Goal: Information Seeking & Learning: Check status

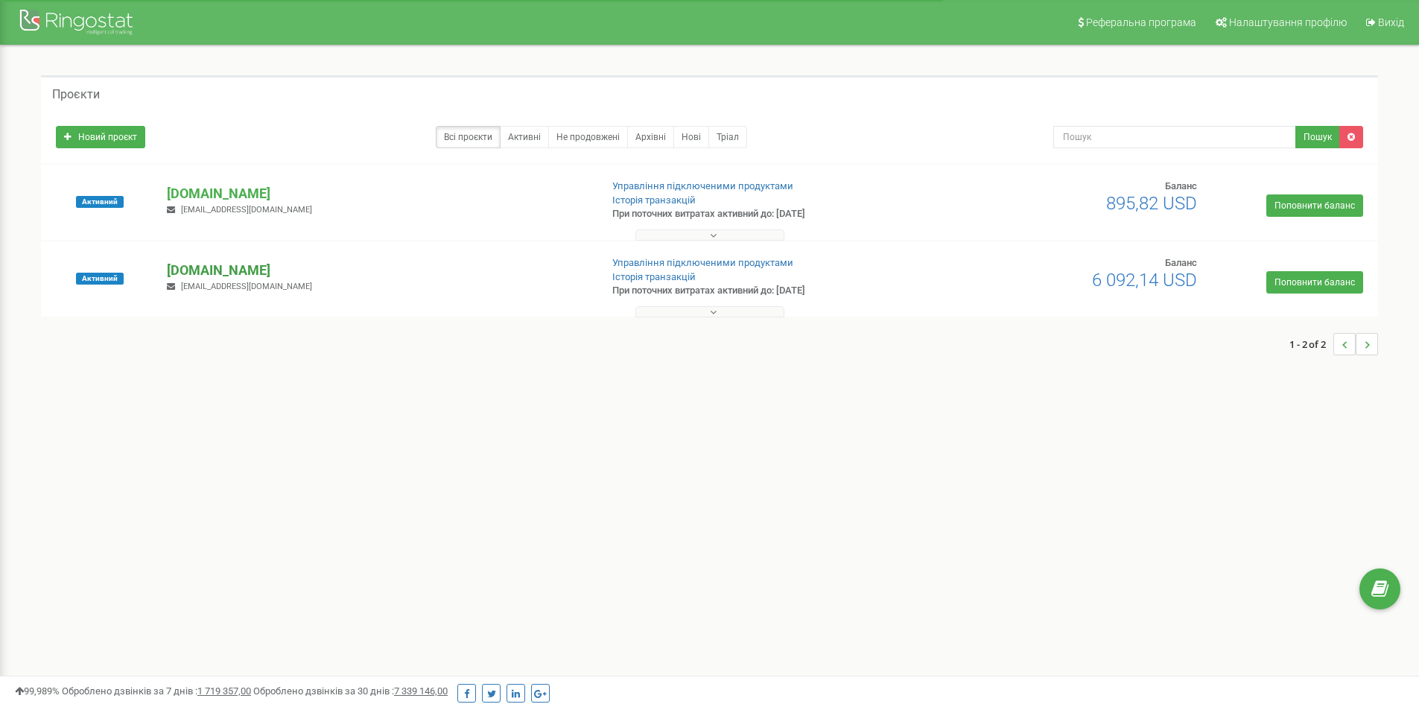
click at [221, 270] on p "[DOMAIN_NAME]" at bounding box center [377, 270] width 421 height 19
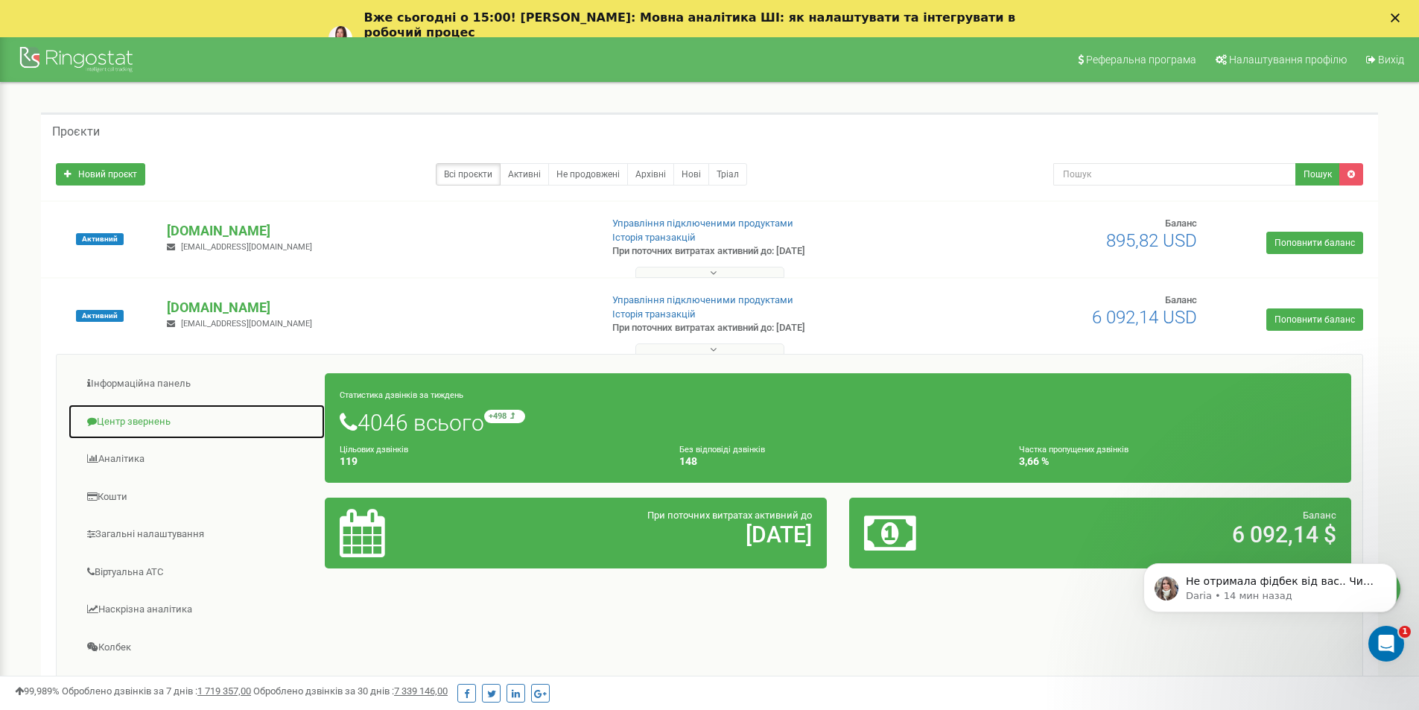
click at [118, 412] on link "Центр звернень" at bounding box center [197, 422] width 258 height 37
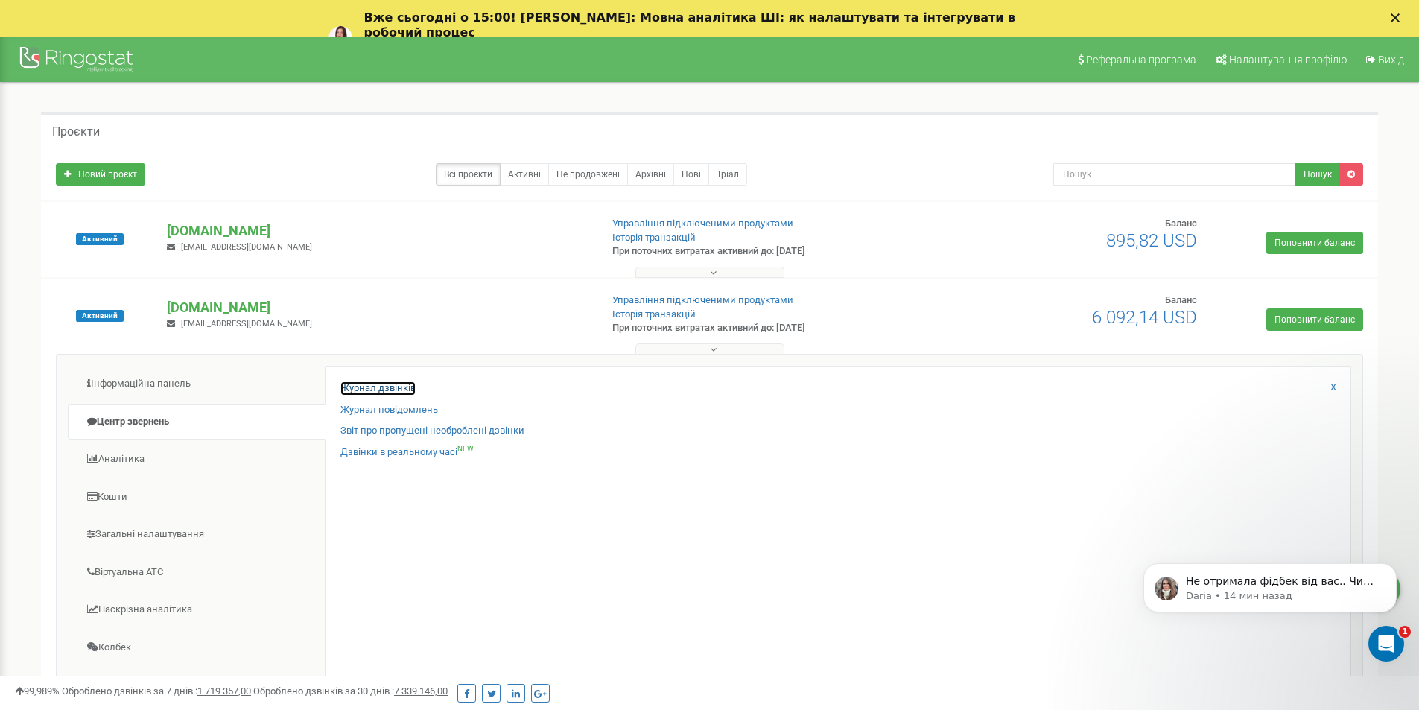
click at [379, 388] on link "Журнал дзвінків" at bounding box center [377, 388] width 75 height 14
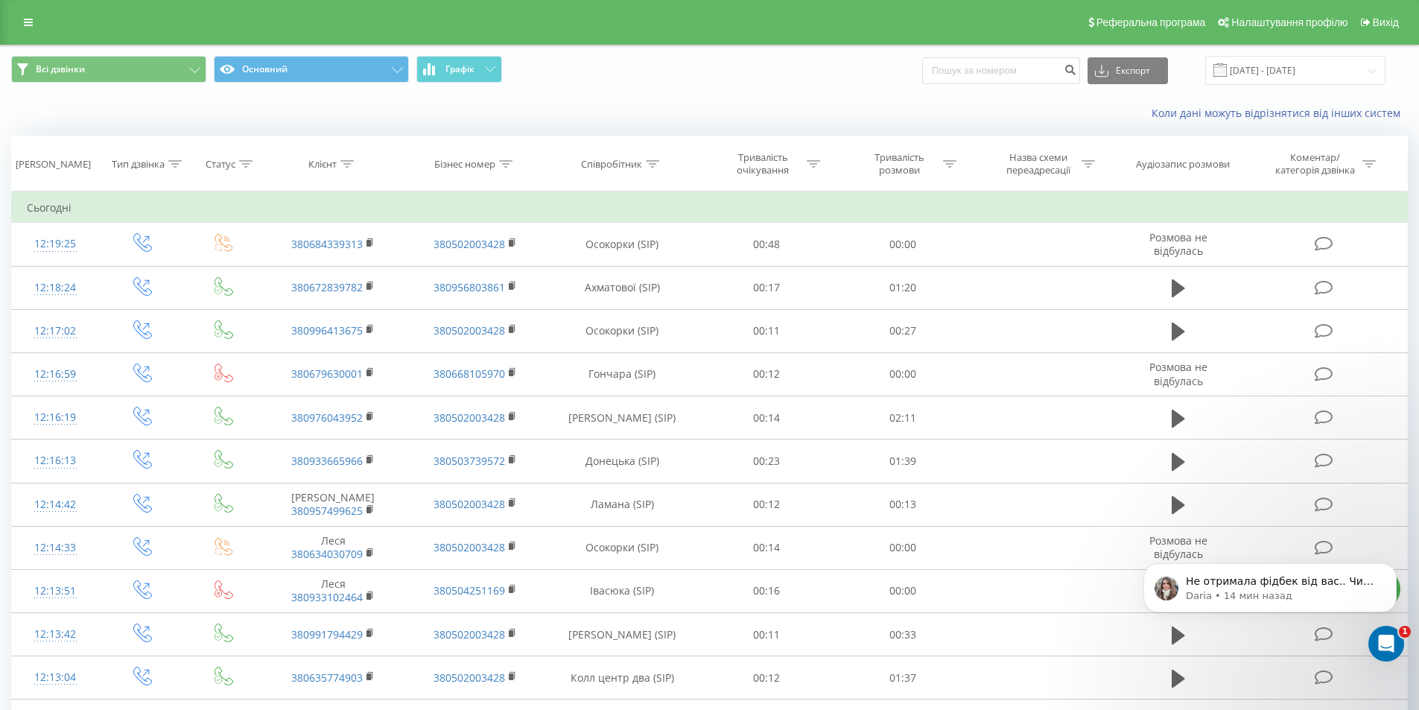
click at [1227, 72] on span at bounding box center [1220, 69] width 13 height 13
click at [1307, 70] on input "19.07.2025 - 19.08.2025" at bounding box center [1295, 70] width 180 height 29
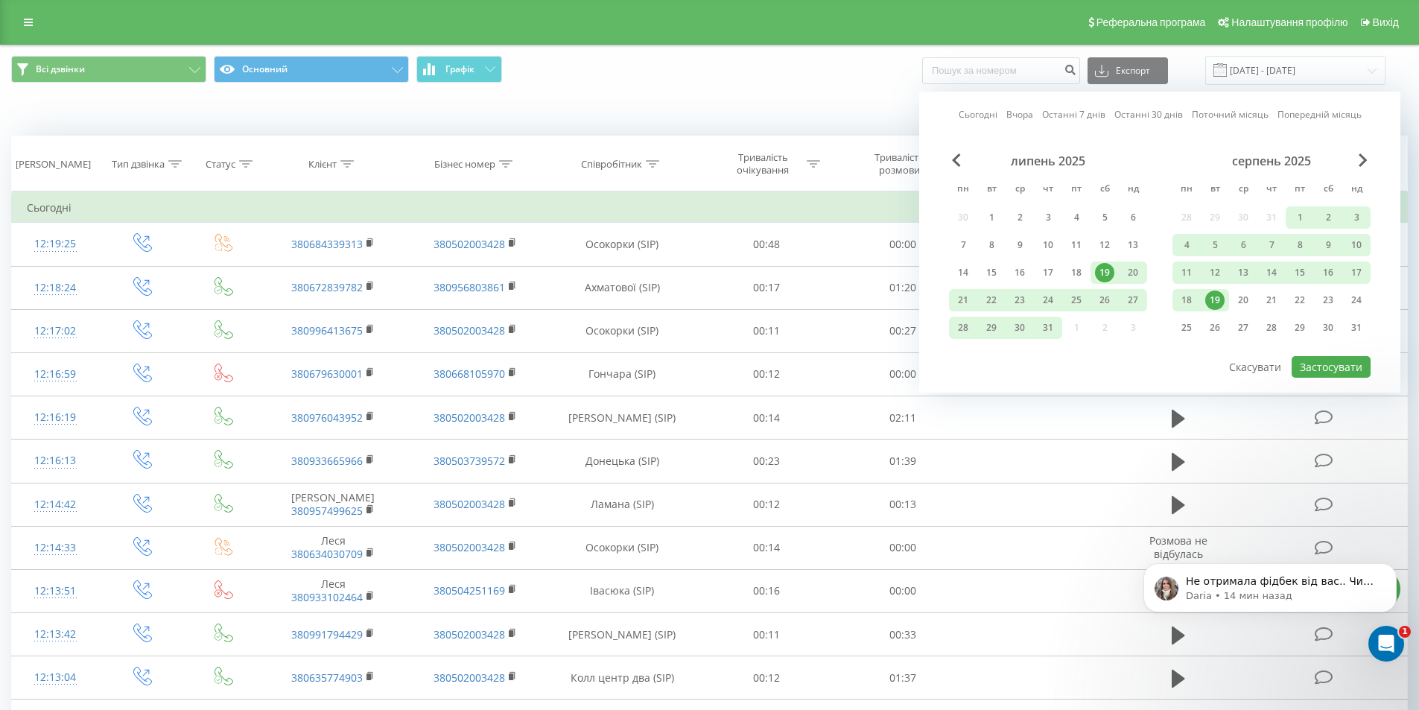
click at [1218, 297] on div "19" at bounding box center [1214, 300] width 19 height 19
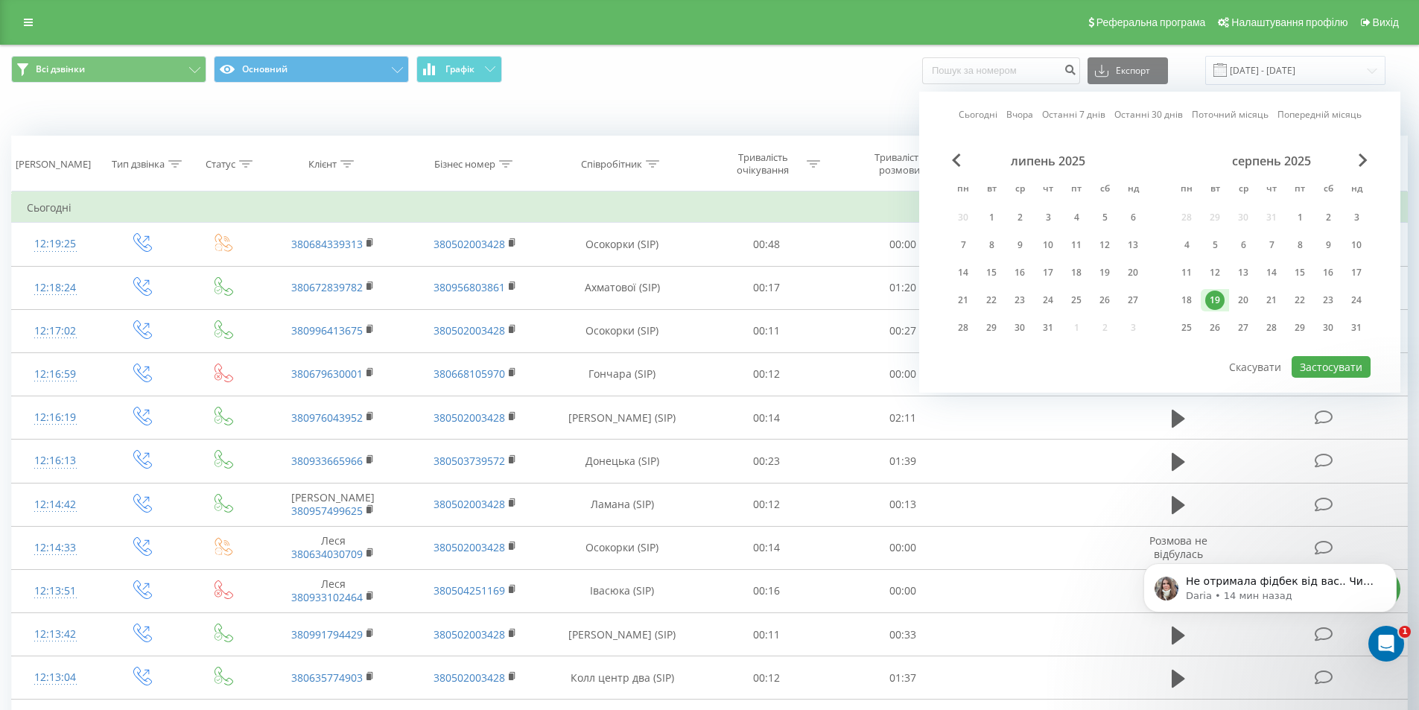
click at [1218, 297] on div "19" at bounding box center [1214, 300] width 19 height 19
click at [1316, 367] on button "Застосувати" at bounding box center [1331, 367] width 79 height 22
type input "19.08.2025 - 19.08.2025"
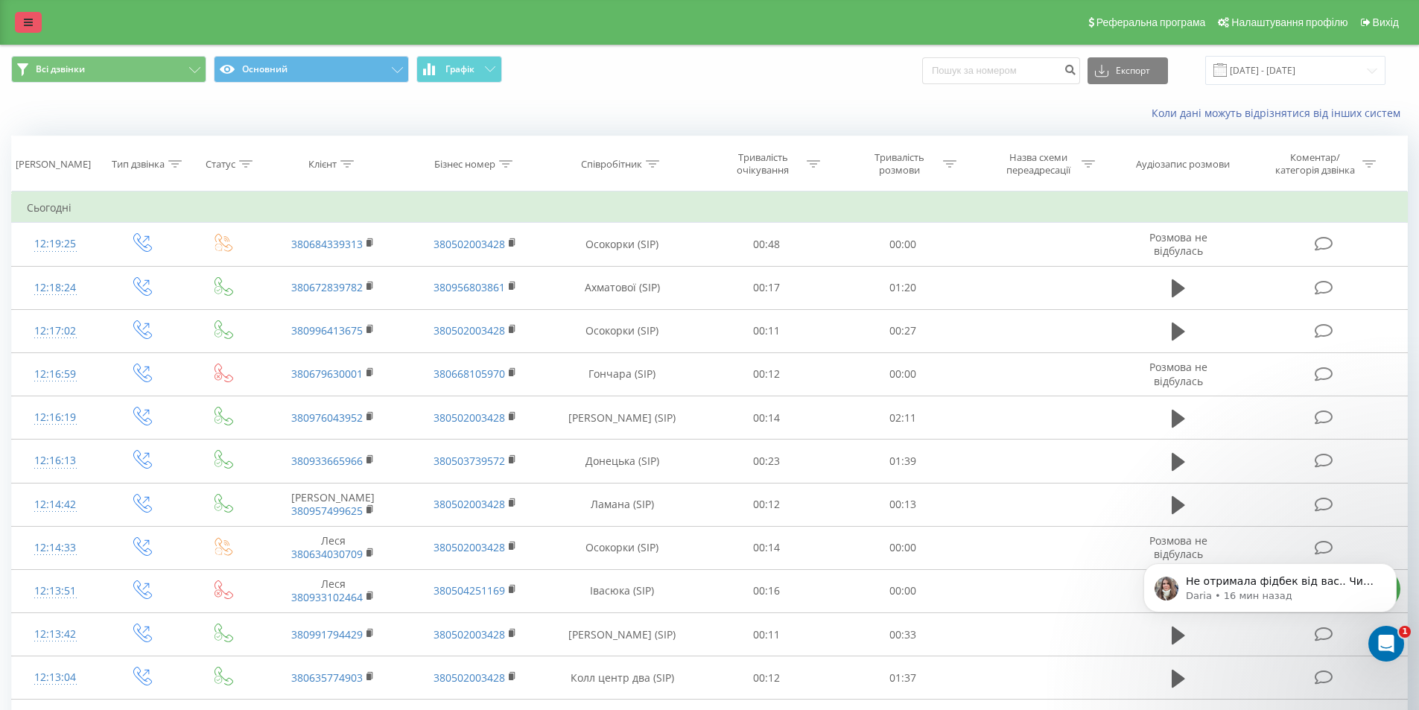
click at [28, 21] on icon at bounding box center [28, 22] width 9 height 10
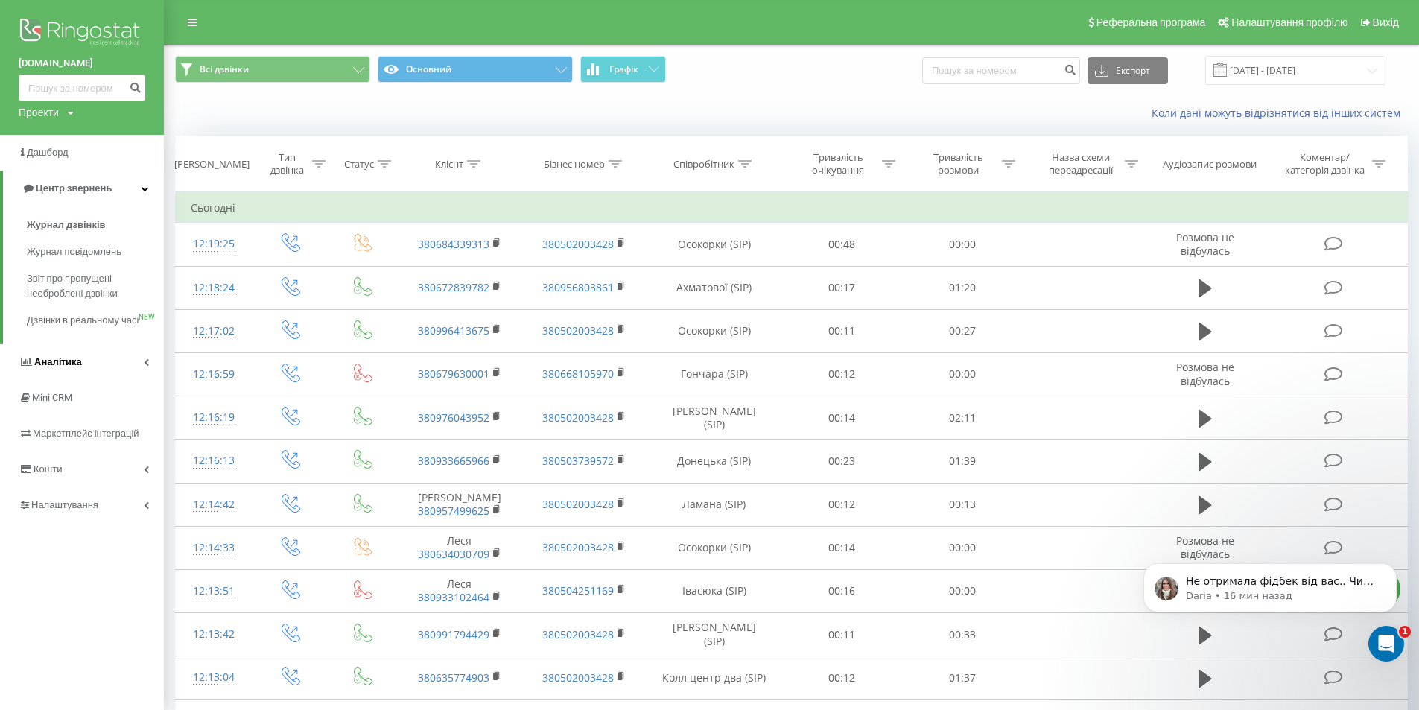
click at [59, 370] on link "Аналiтика" at bounding box center [82, 362] width 164 height 36
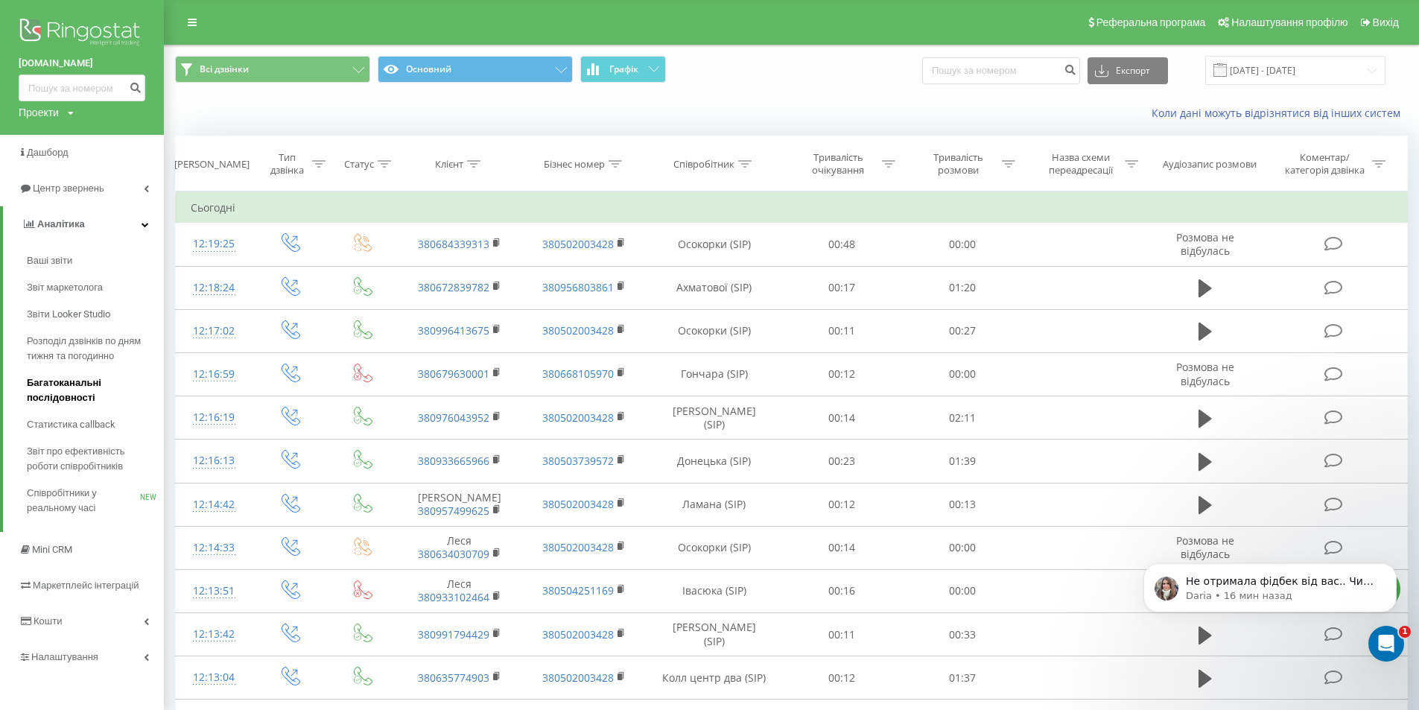
click at [91, 386] on span "Багатоканальні послідовності" at bounding box center [92, 390] width 130 height 30
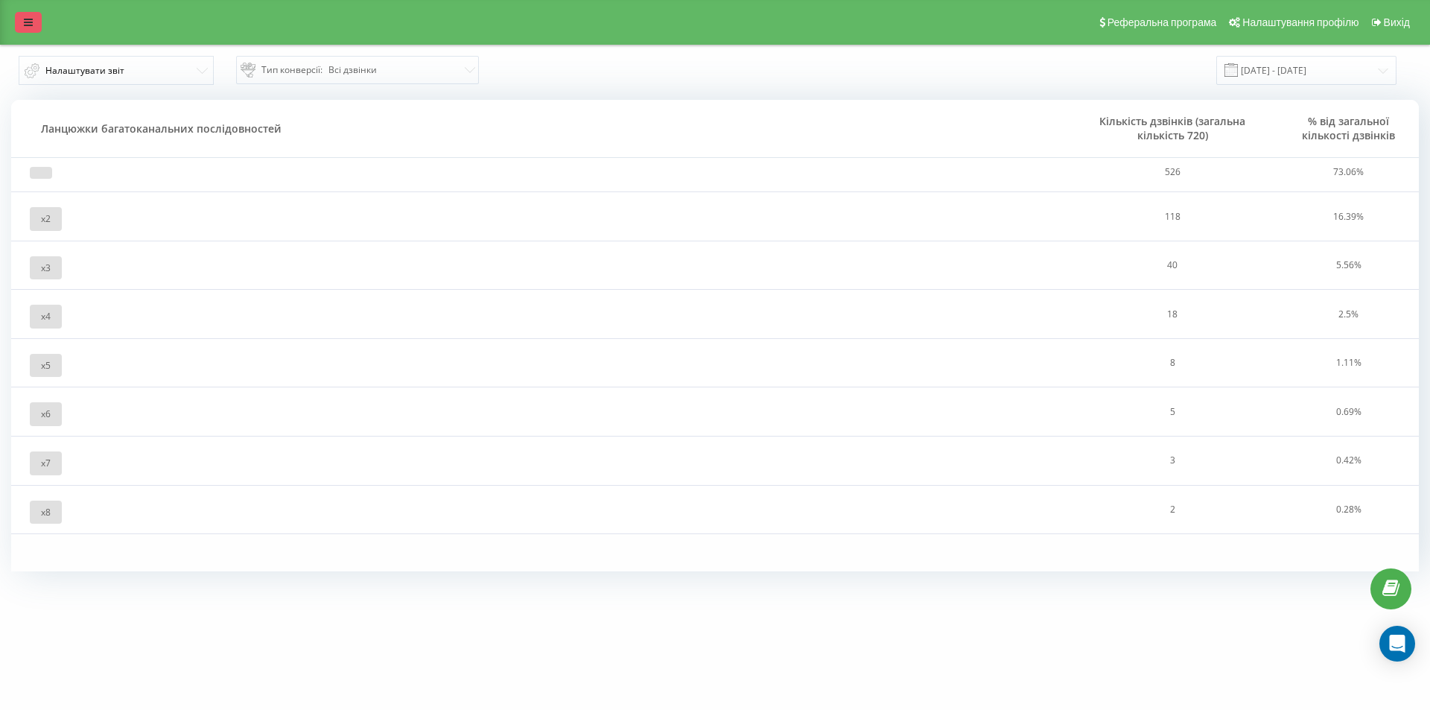
click at [31, 22] on icon at bounding box center [28, 22] width 9 height 10
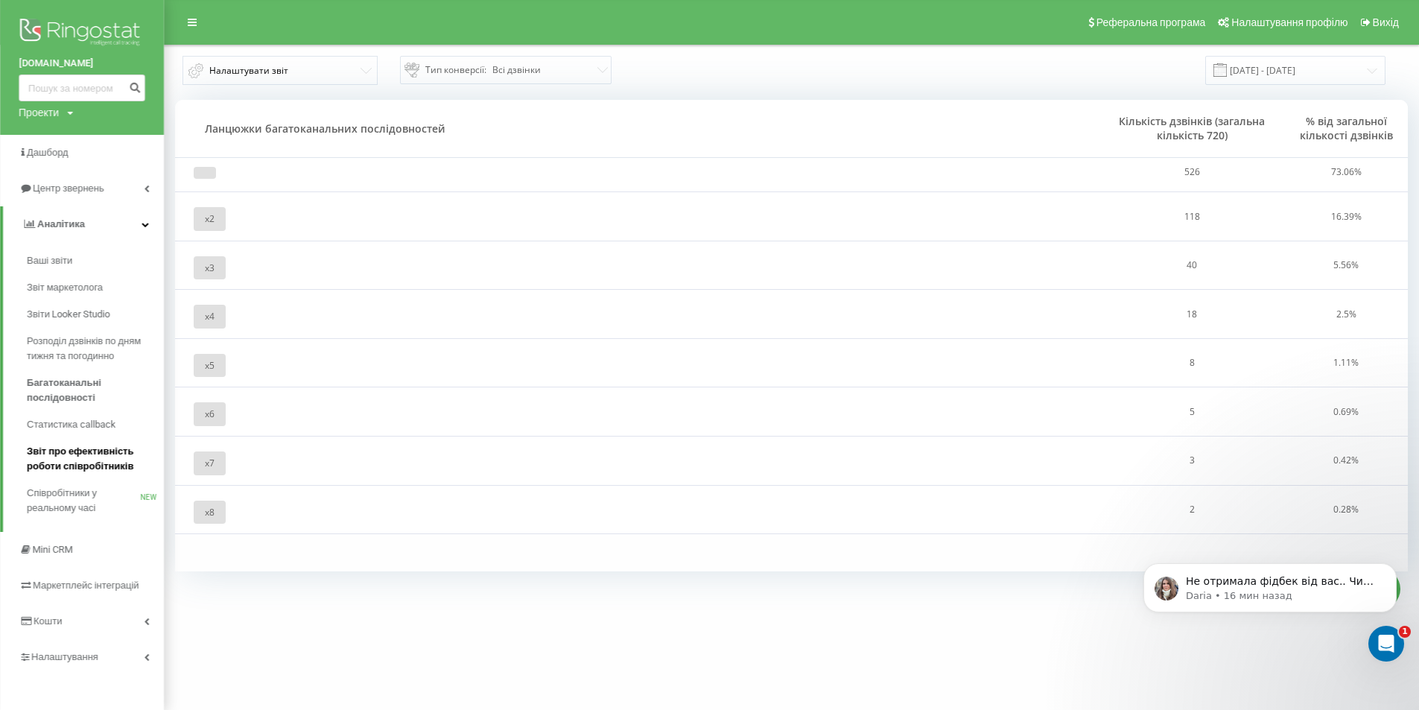
scroll to position [3, 0]
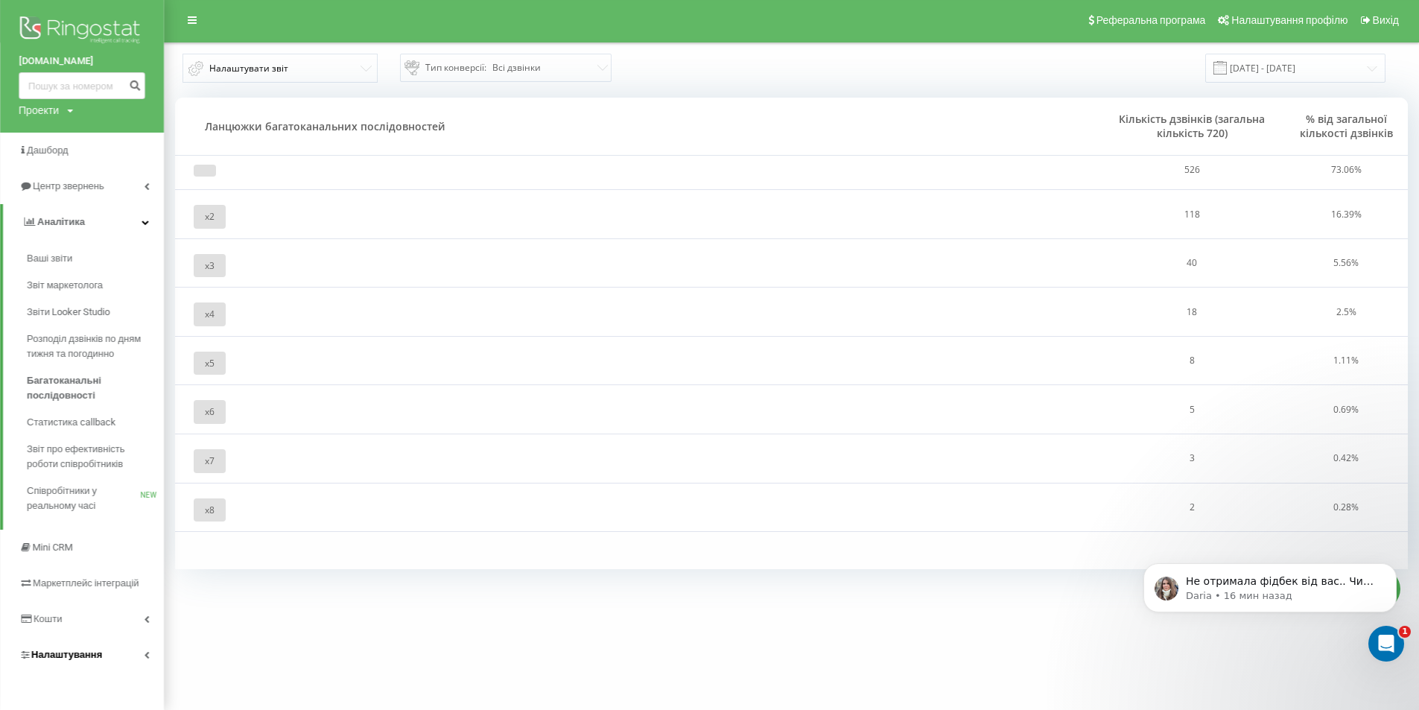
click at [53, 649] on span "Налаштування" at bounding box center [66, 654] width 71 height 11
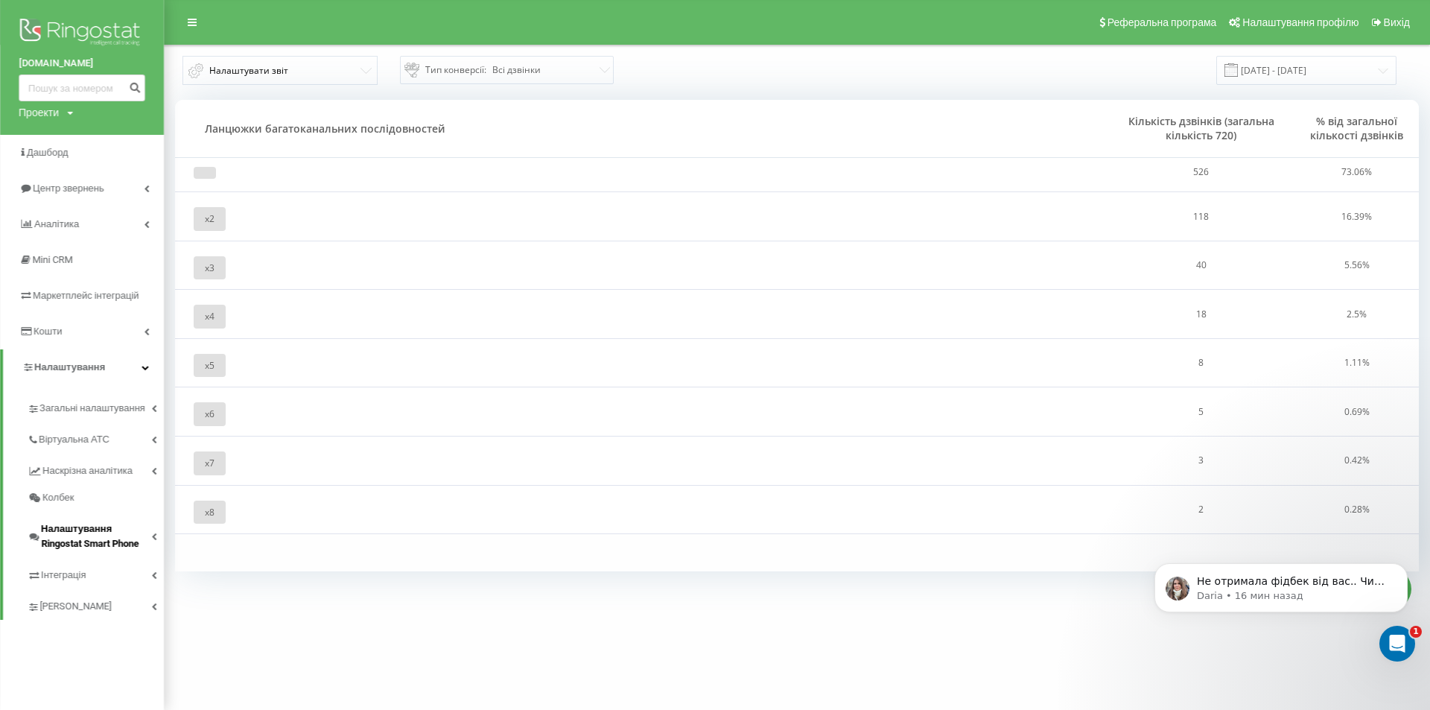
click at [75, 542] on span "Налаштування Ringostat Smart Phone" at bounding box center [96, 537] width 110 height 30
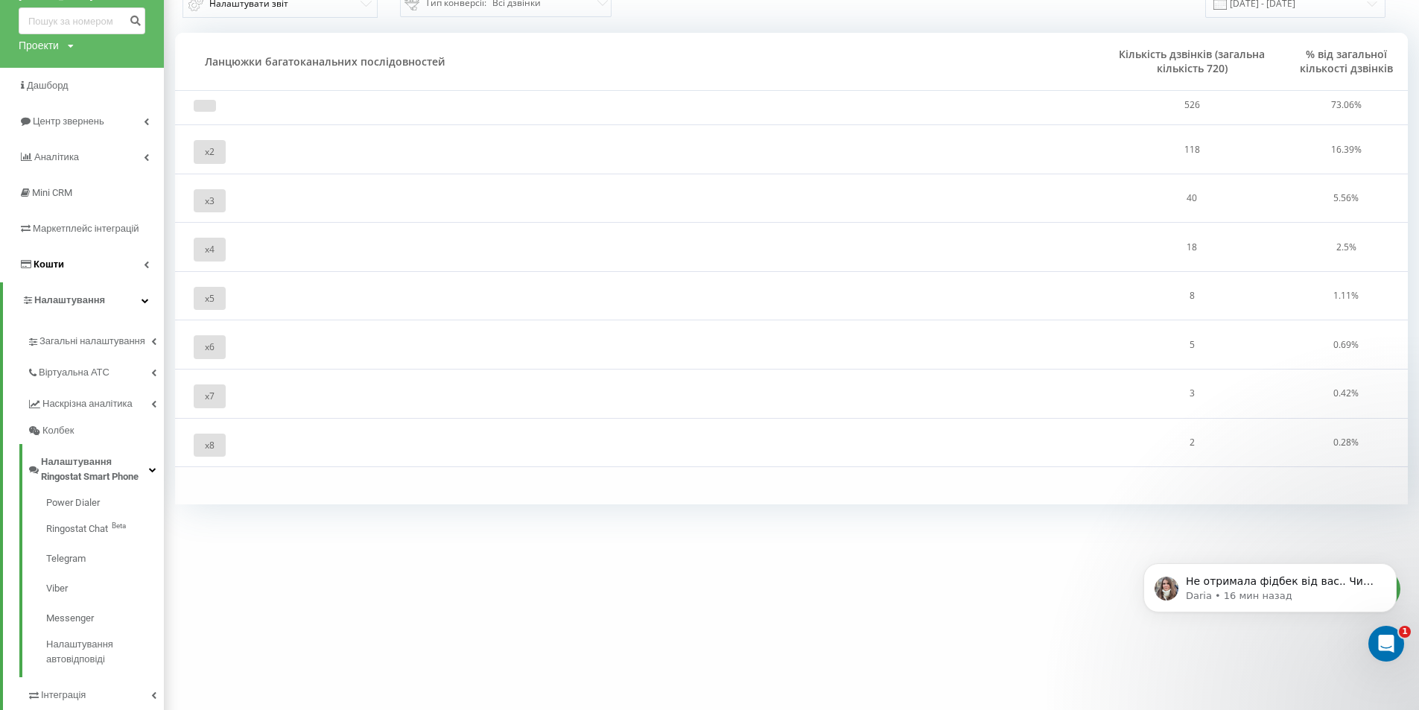
scroll to position [135, 0]
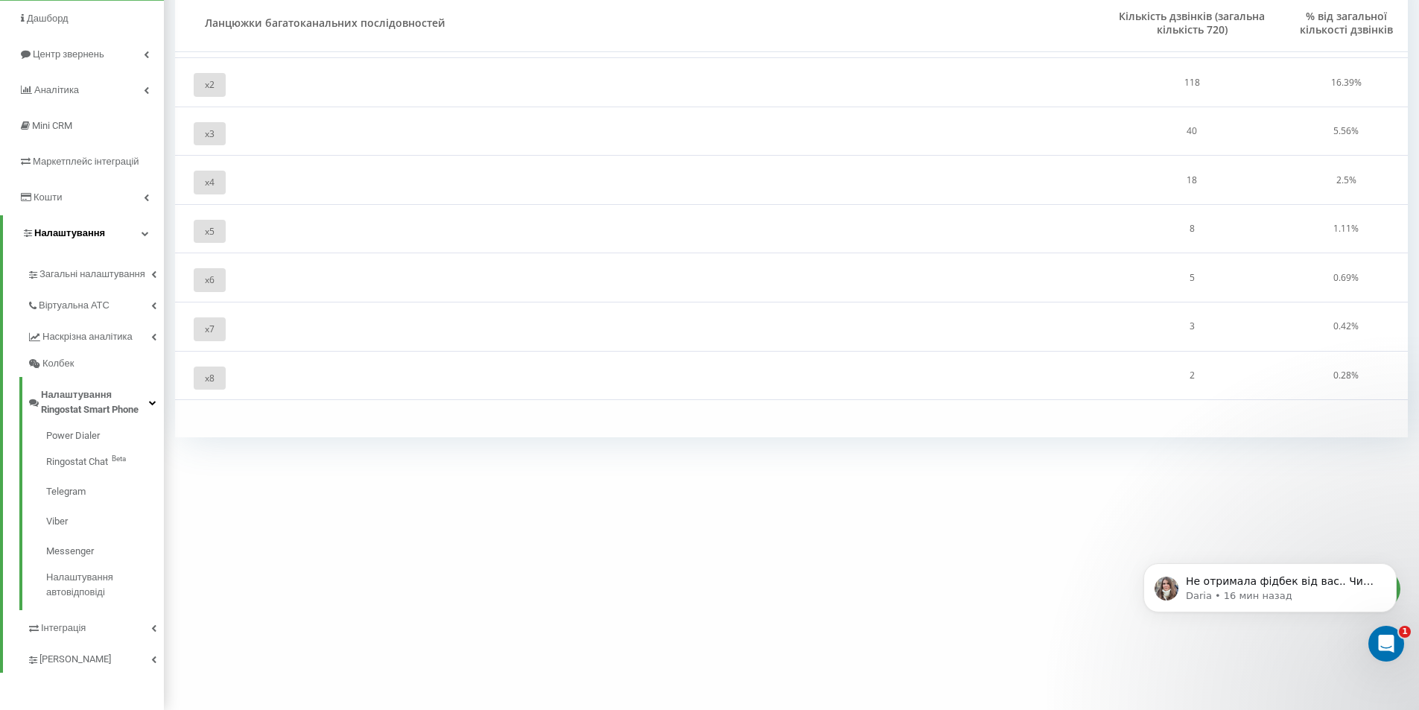
click at [73, 230] on span "Налаштування" at bounding box center [69, 232] width 71 height 11
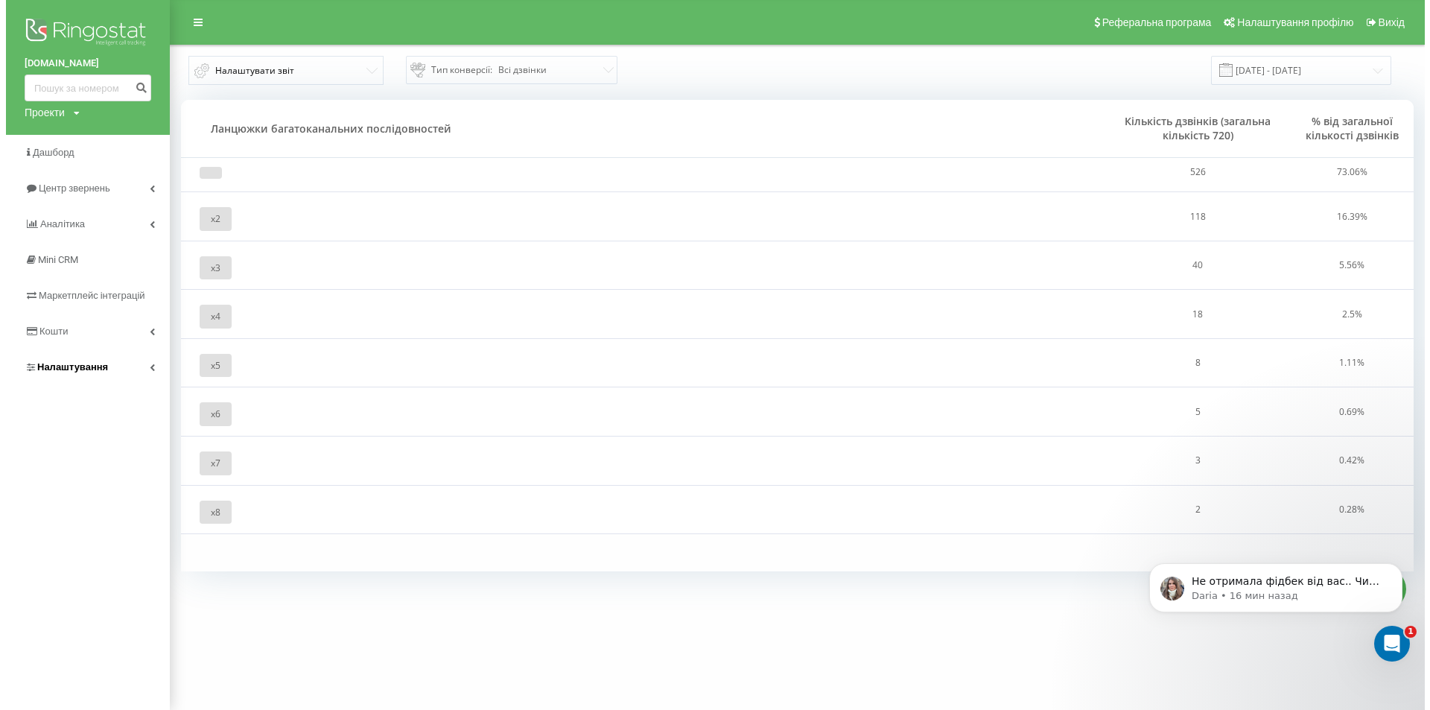
scroll to position [0, 0]
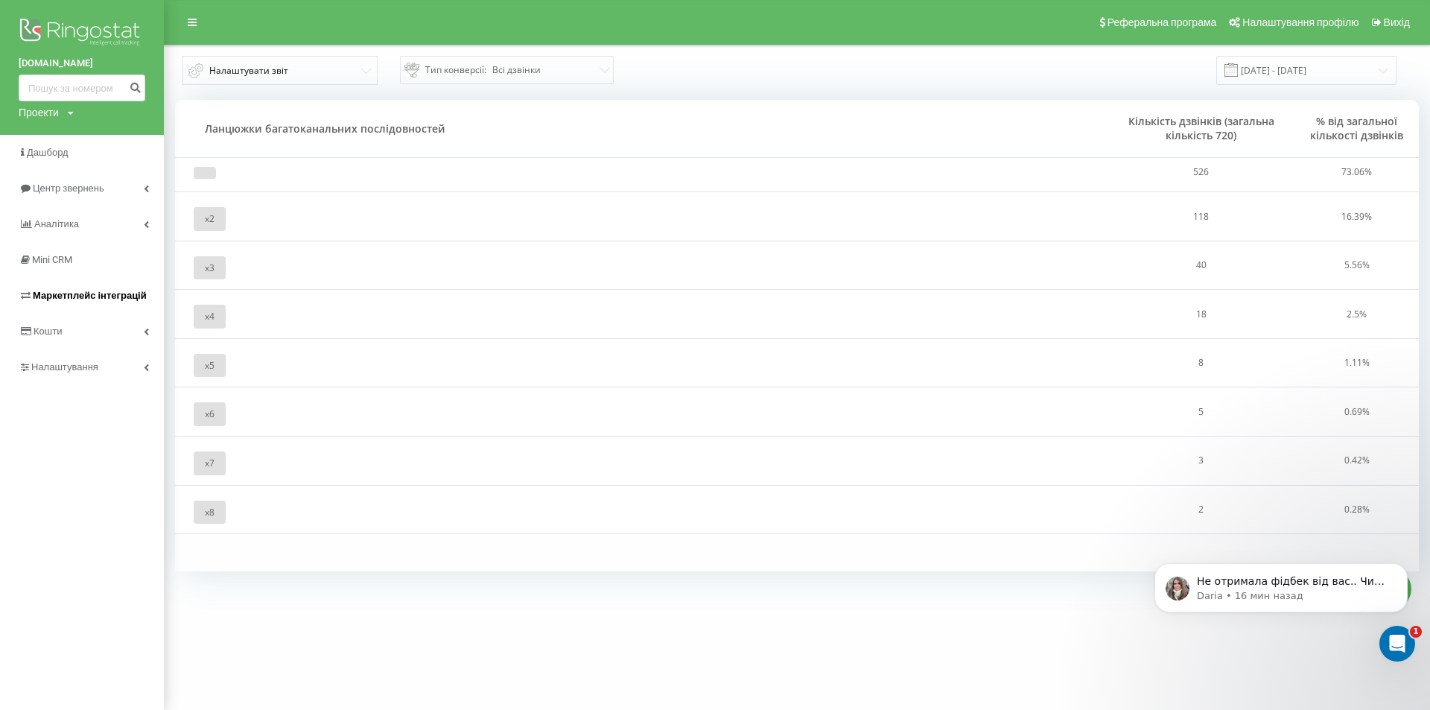
click at [82, 292] on span "Маркетплейс інтеграцій" at bounding box center [90, 295] width 114 height 11
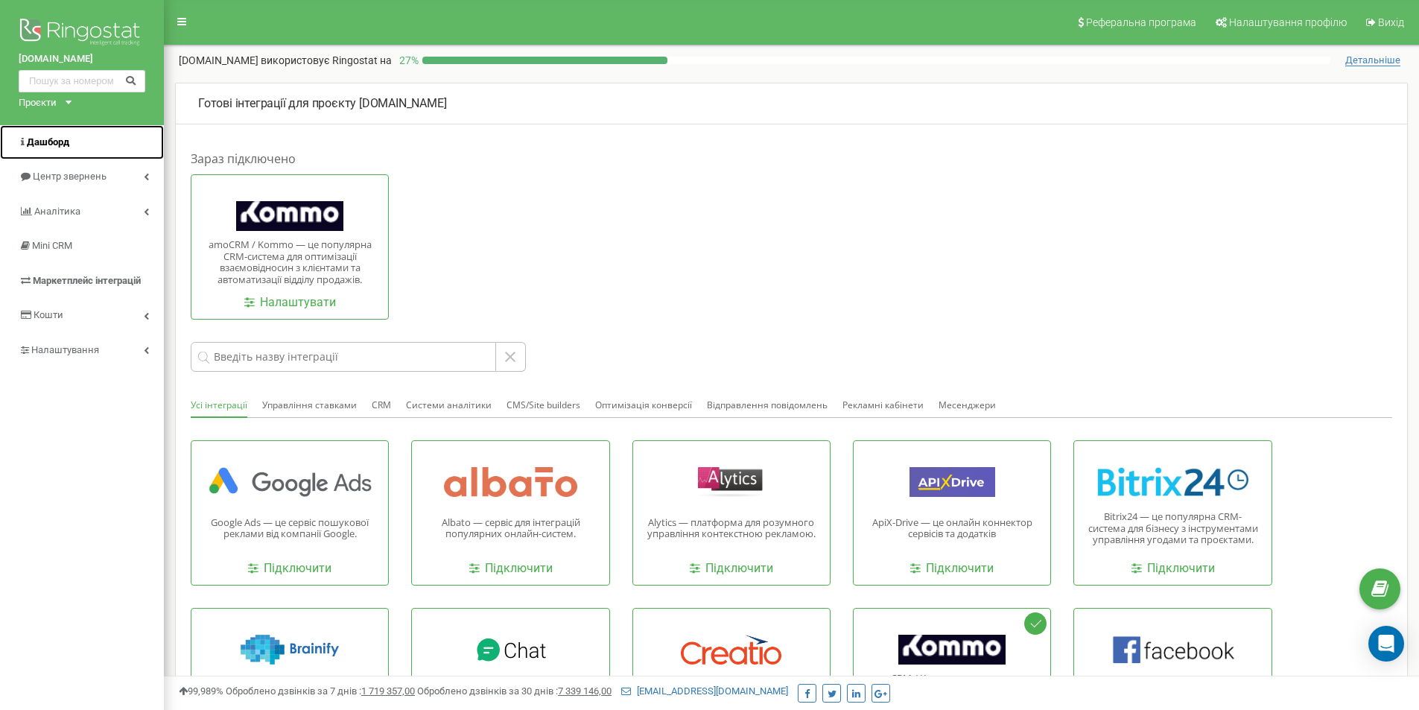
click at [50, 148] on span "Дашборд" at bounding box center [44, 143] width 51 height 14
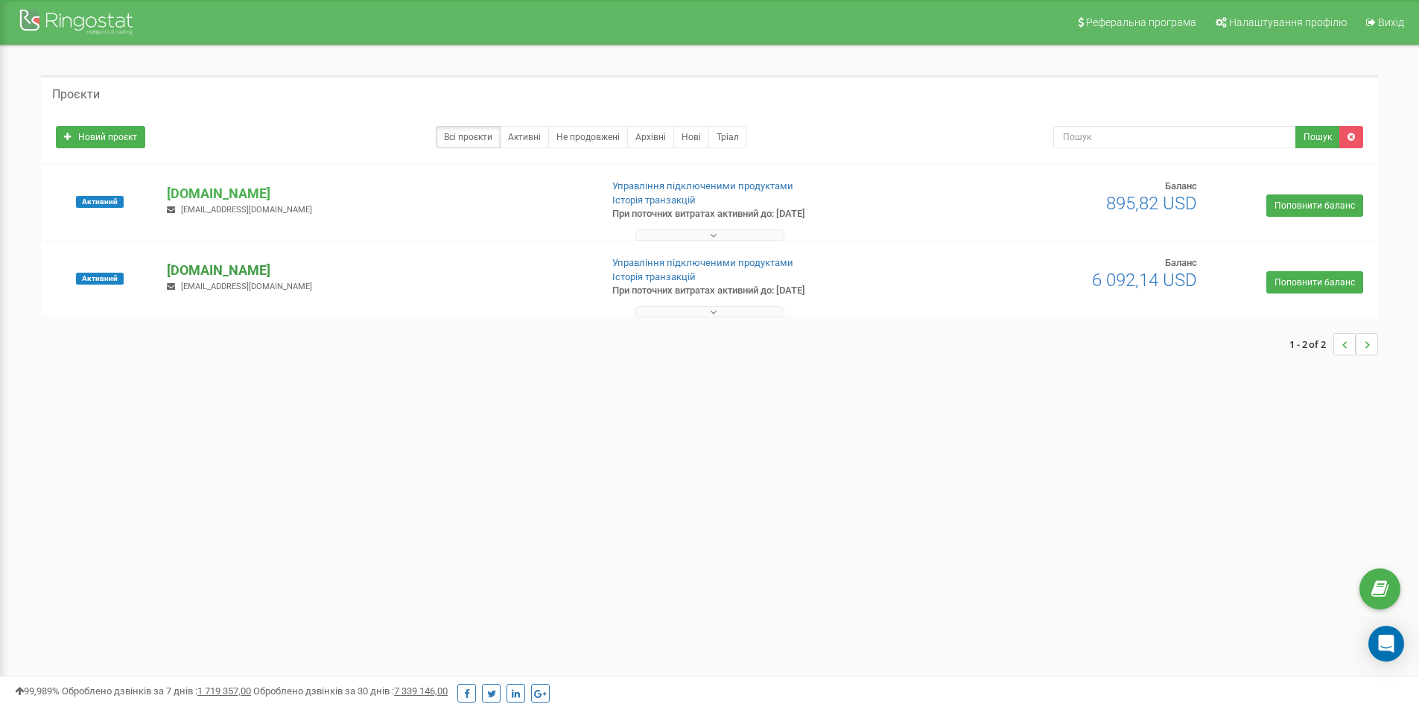
click at [234, 263] on div "Активний eslukraine.com it@apslogos.com Управління підключеними продуктами Істо…" at bounding box center [709, 241] width 1337 height 152
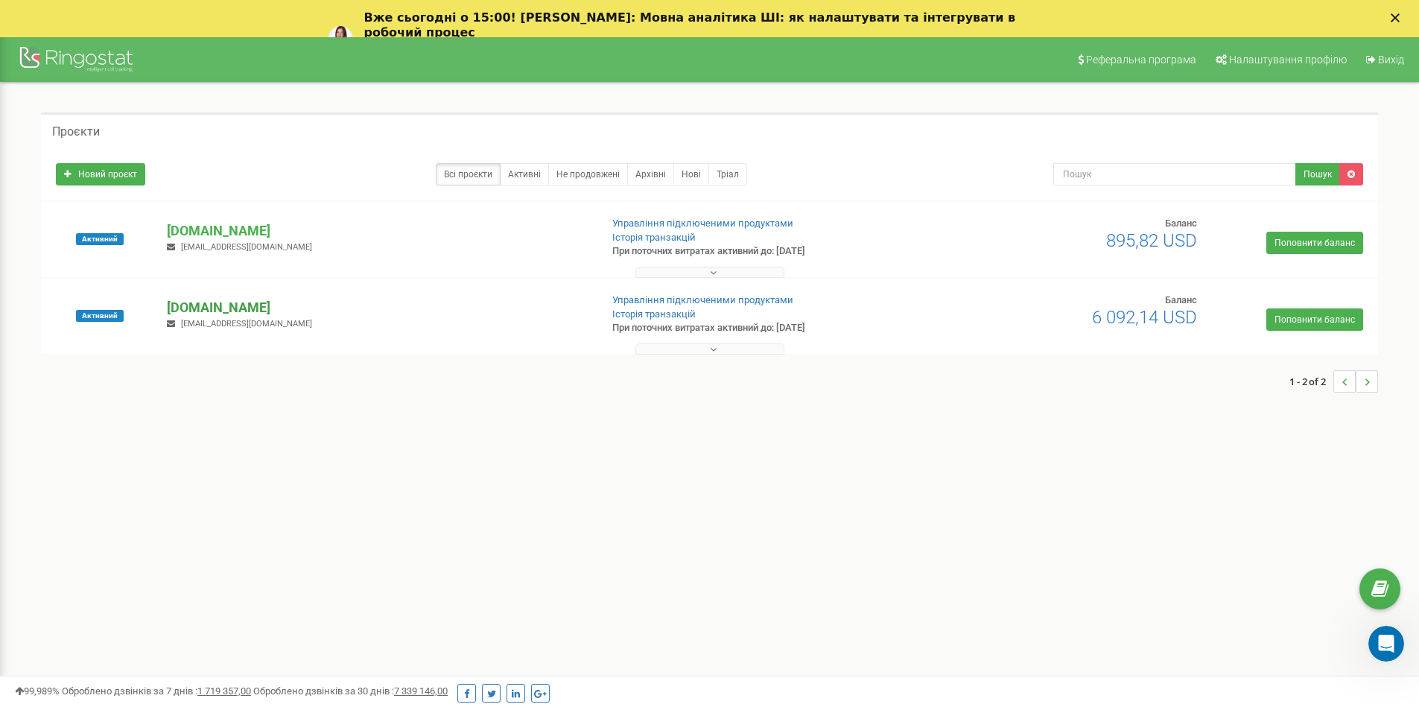
click at [269, 308] on p "[DOMAIN_NAME]" at bounding box center [377, 307] width 421 height 19
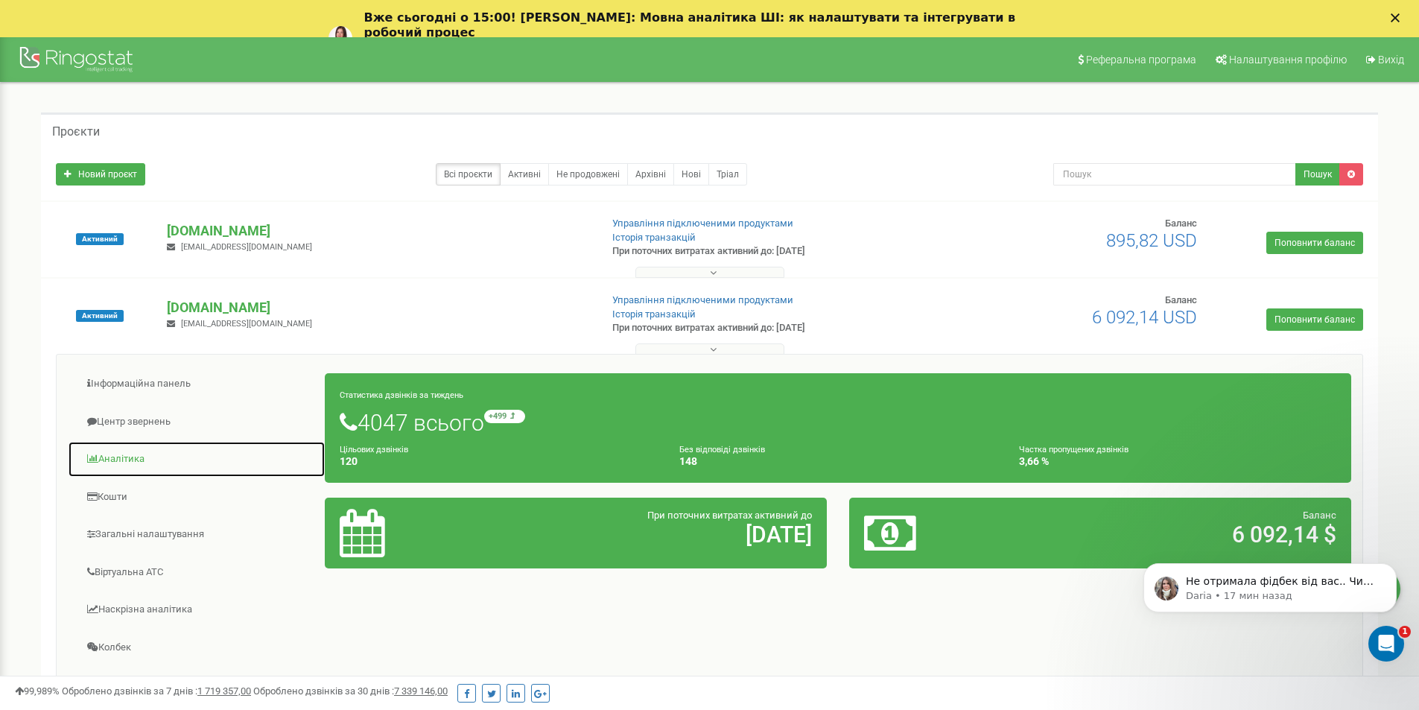
click at [118, 460] on link "Аналiтика" at bounding box center [197, 459] width 258 height 37
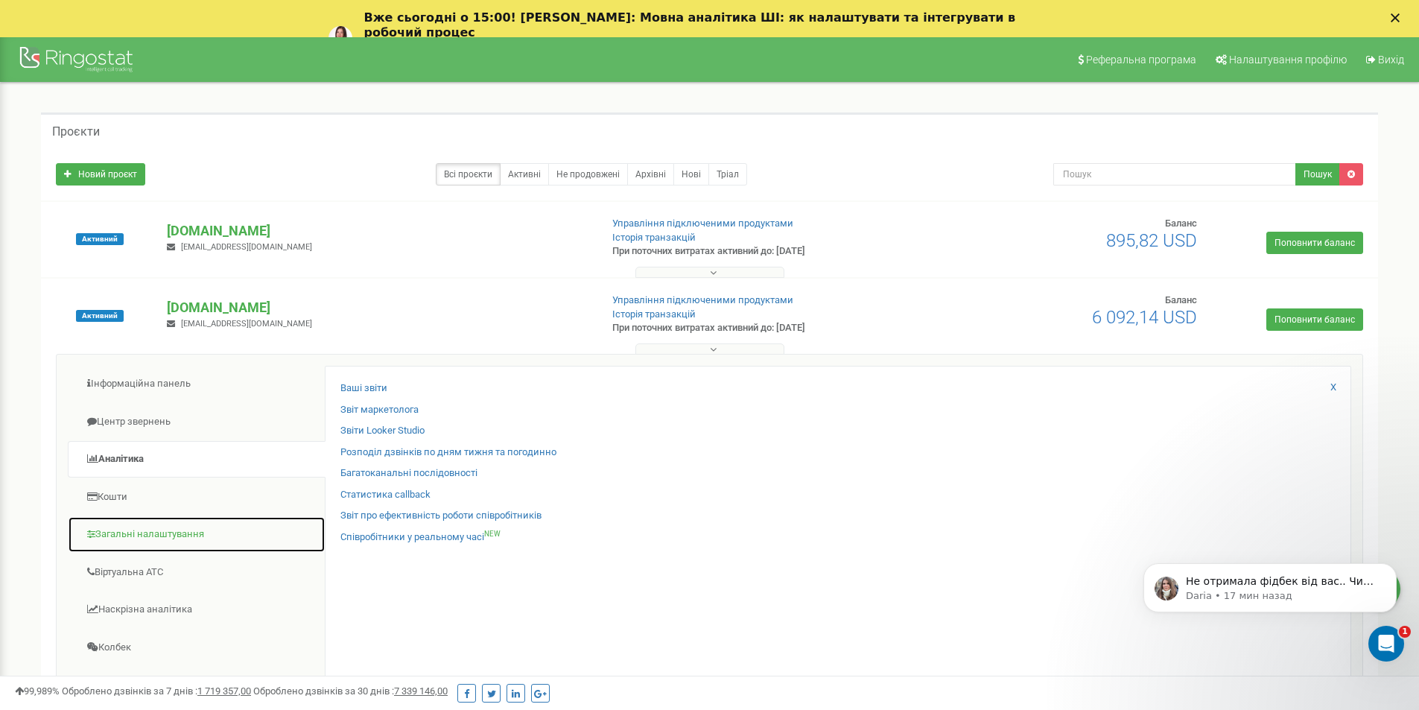
click at [115, 533] on link "Загальні налаштування" at bounding box center [197, 534] width 258 height 37
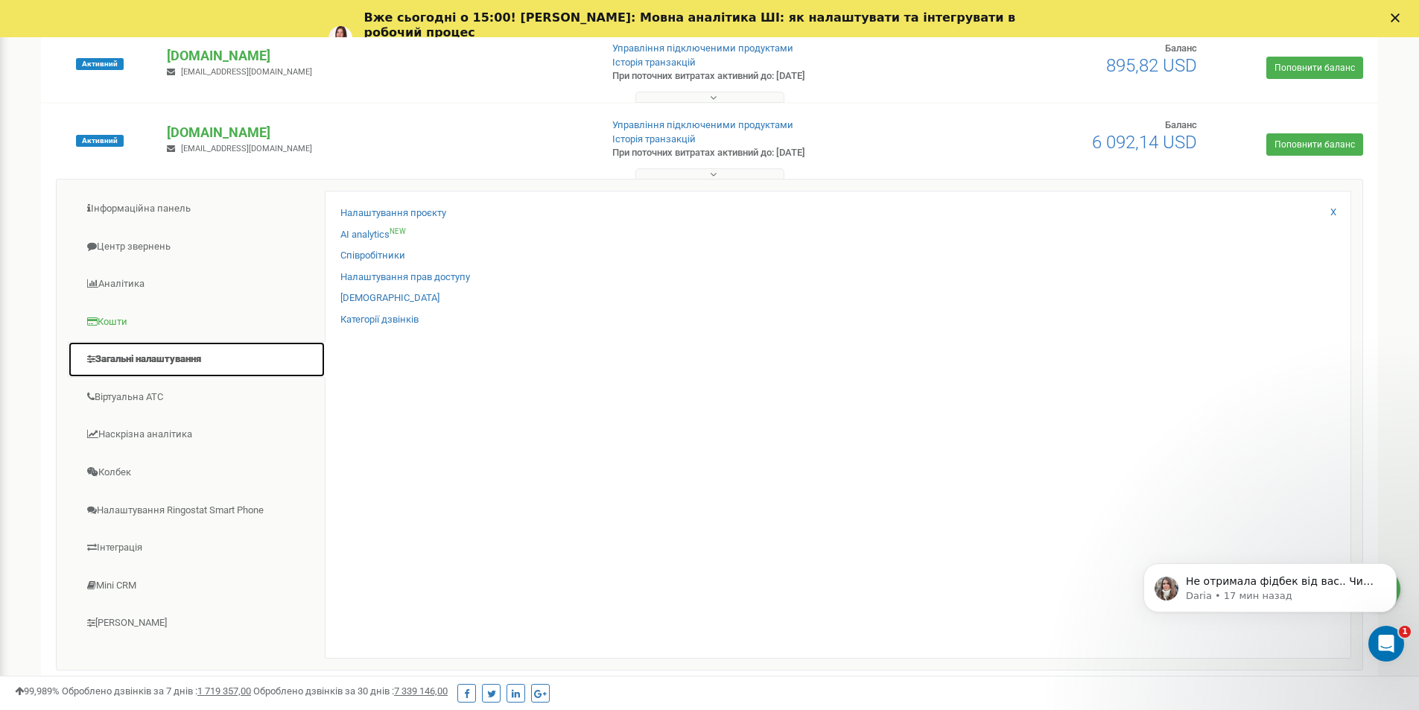
scroll to position [224, 0]
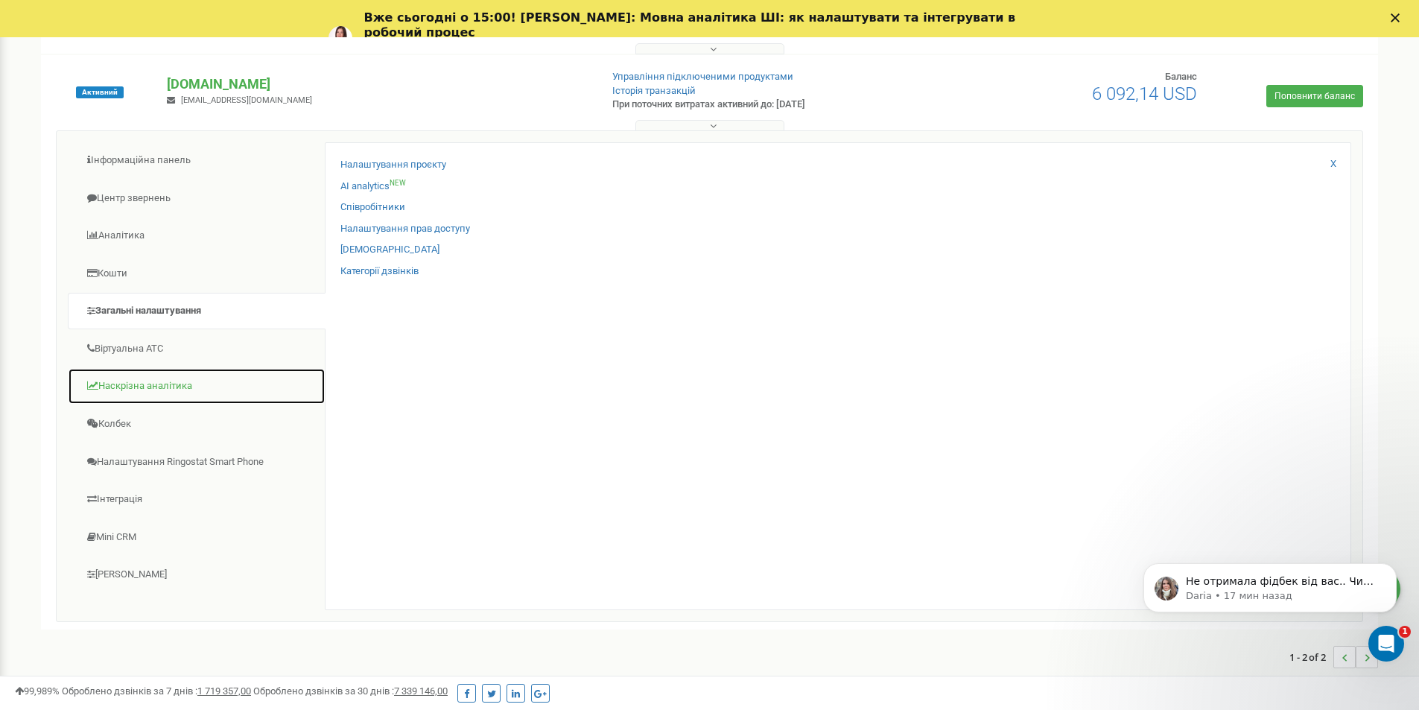
click at [135, 391] on link "Наскрізна аналітика" at bounding box center [197, 386] width 258 height 37
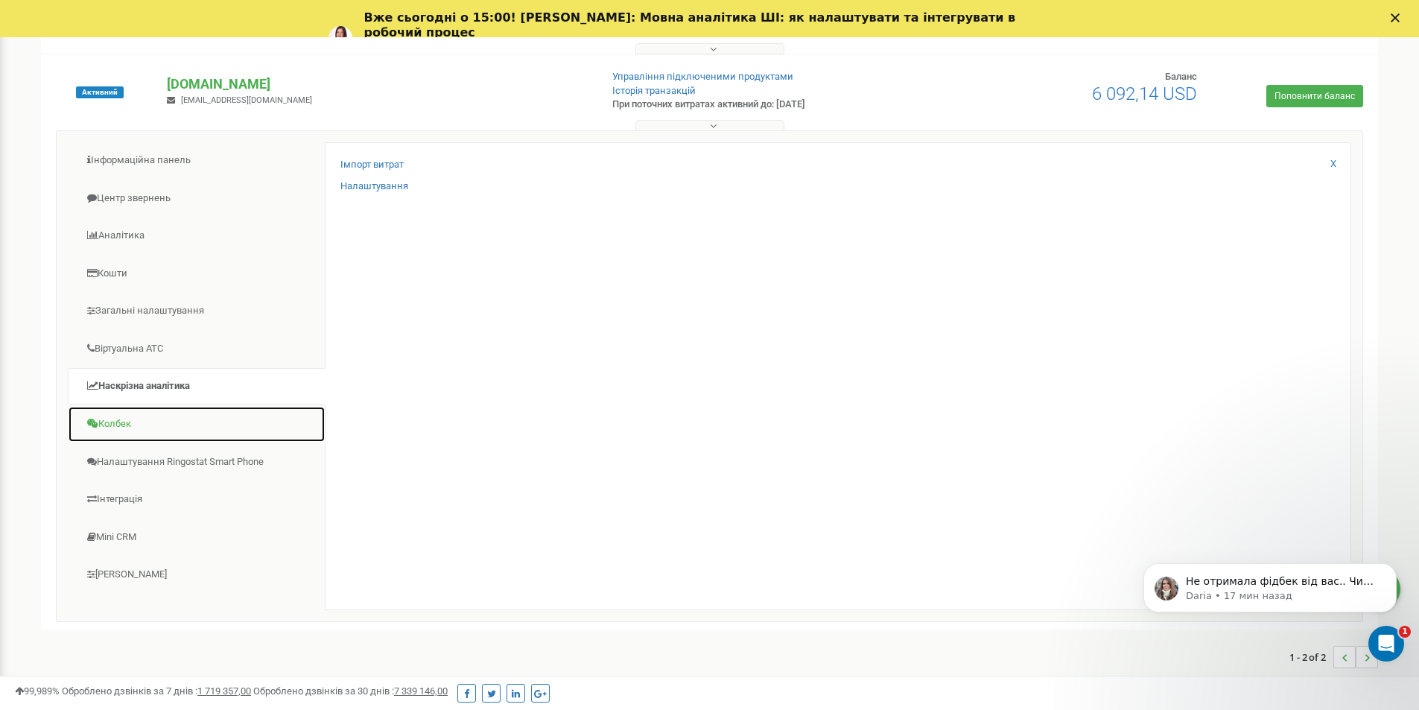
click at [128, 427] on link "Колбек" at bounding box center [197, 424] width 258 height 37
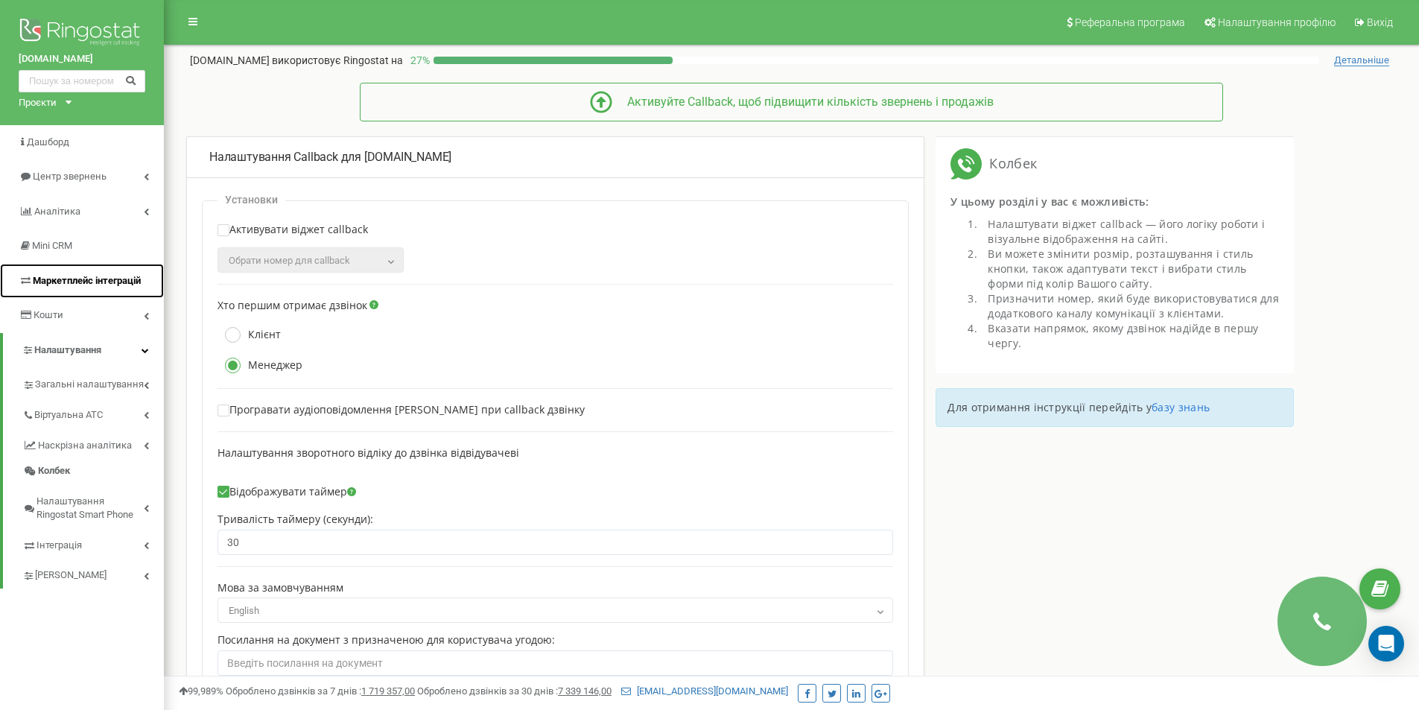
click at [112, 292] on link "Маркетплейс інтеграцій" at bounding box center [82, 281] width 164 height 35
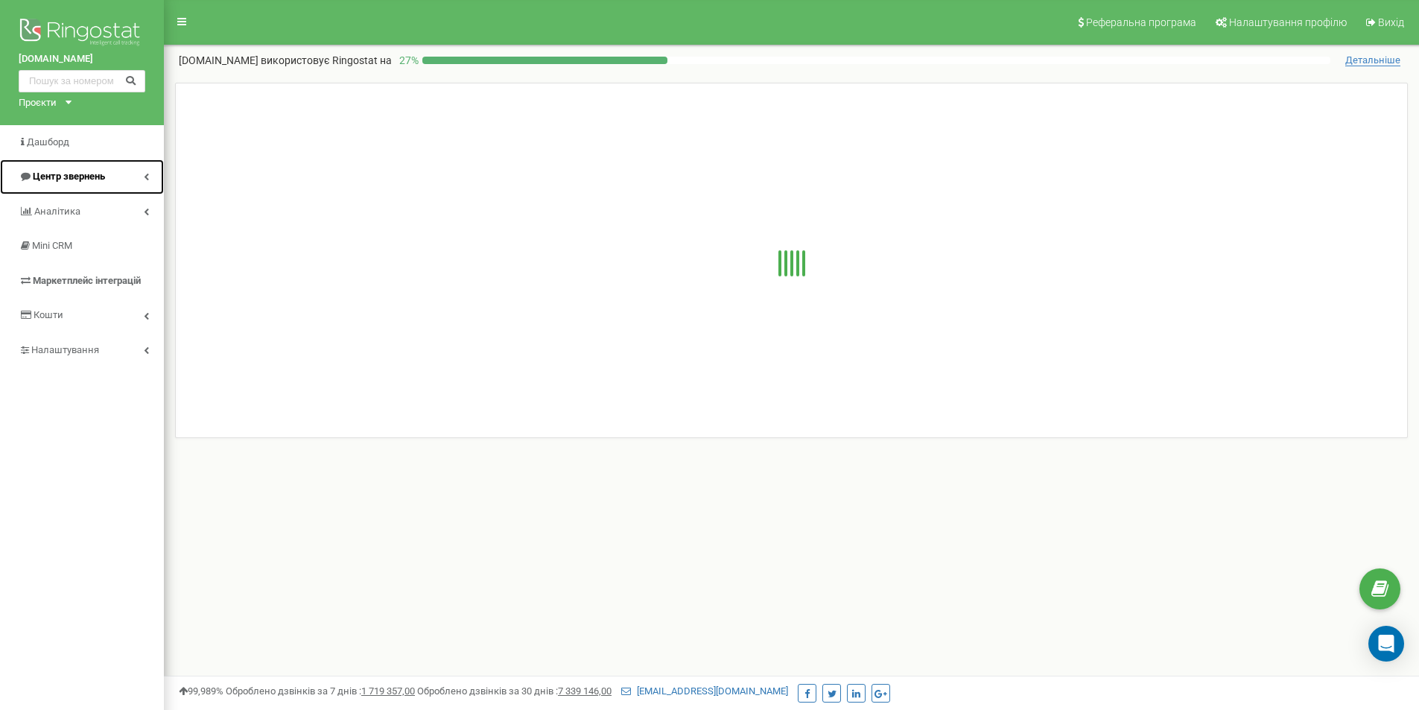
click at [139, 177] on link "Центр звернень" at bounding box center [82, 176] width 164 height 35
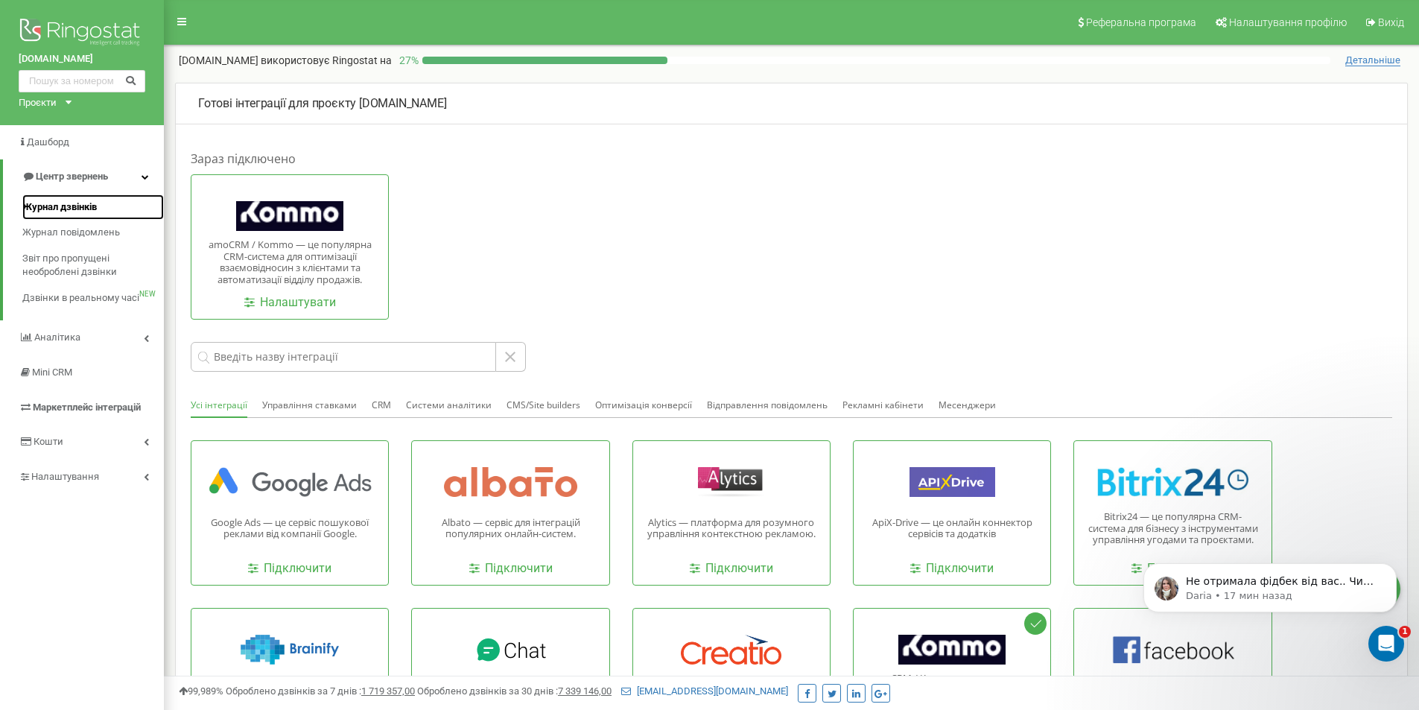
click at [93, 197] on link "Журнал дзвінків" at bounding box center [93, 207] width 142 height 26
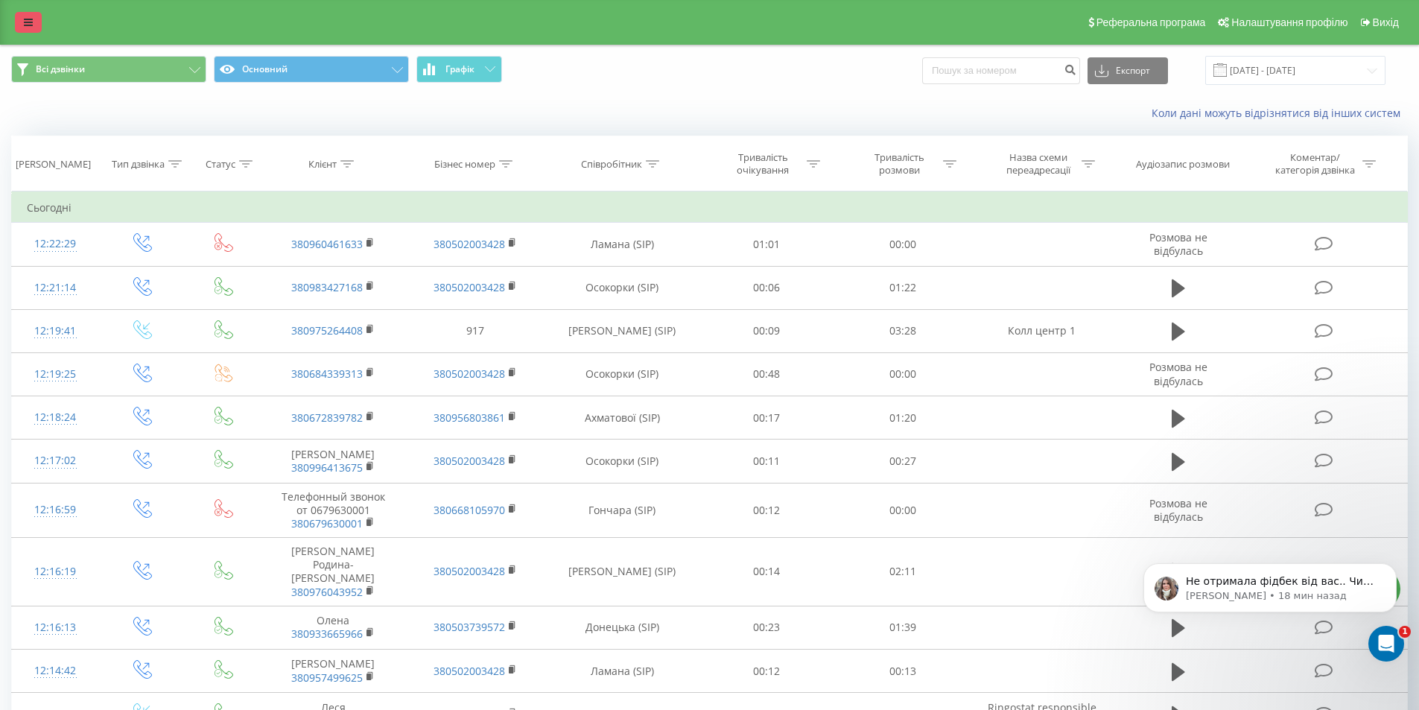
click at [32, 22] on icon at bounding box center [28, 22] width 9 height 10
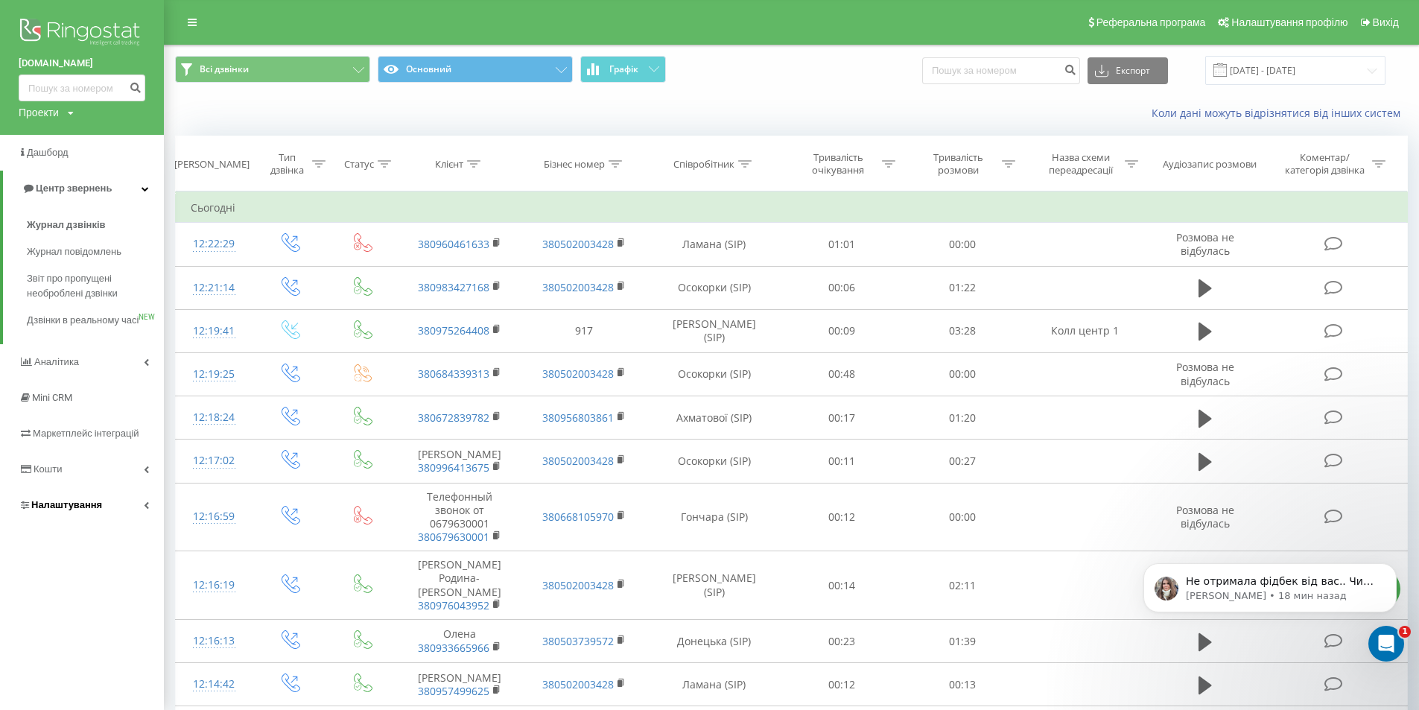
click at [77, 510] on span "Налаштування" at bounding box center [66, 504] width 71 height 11
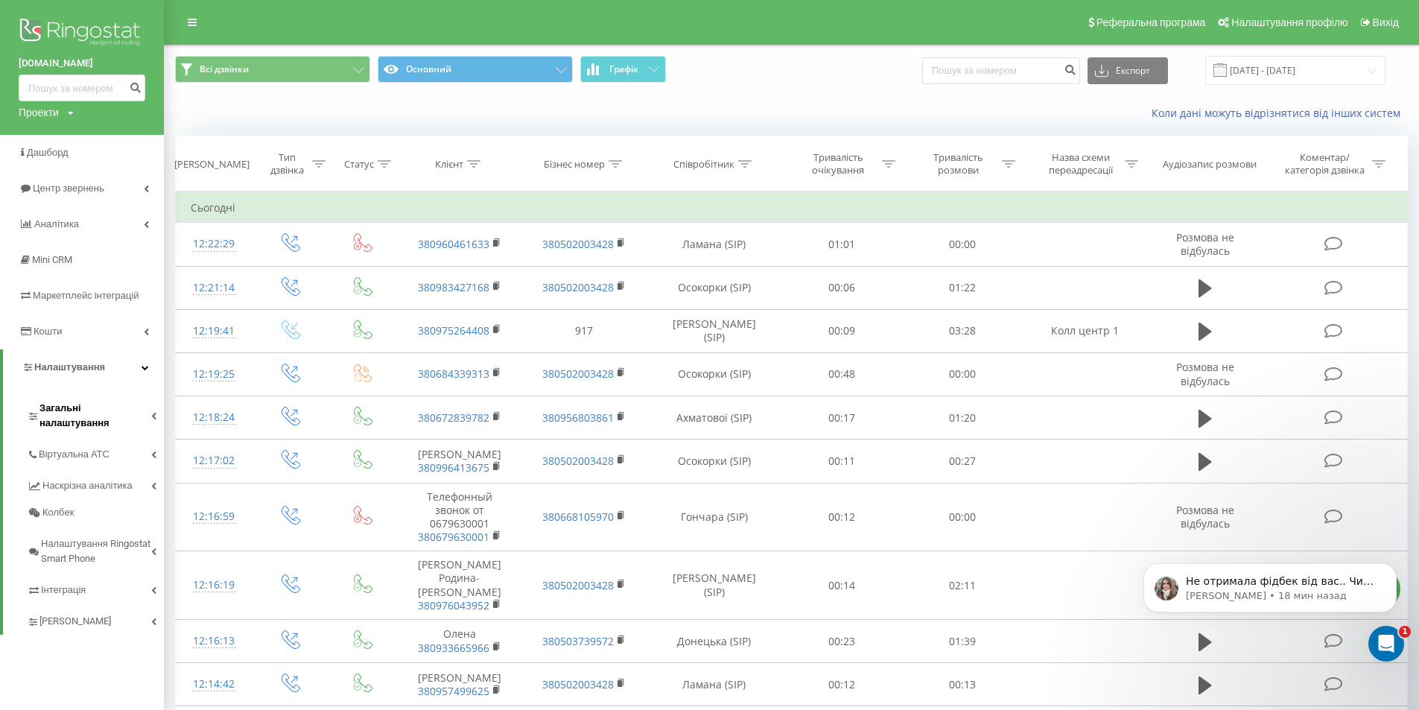
click at [132, 412] on span "Загальні налаштування" at bounding box center [95, 416] width 112 height 30
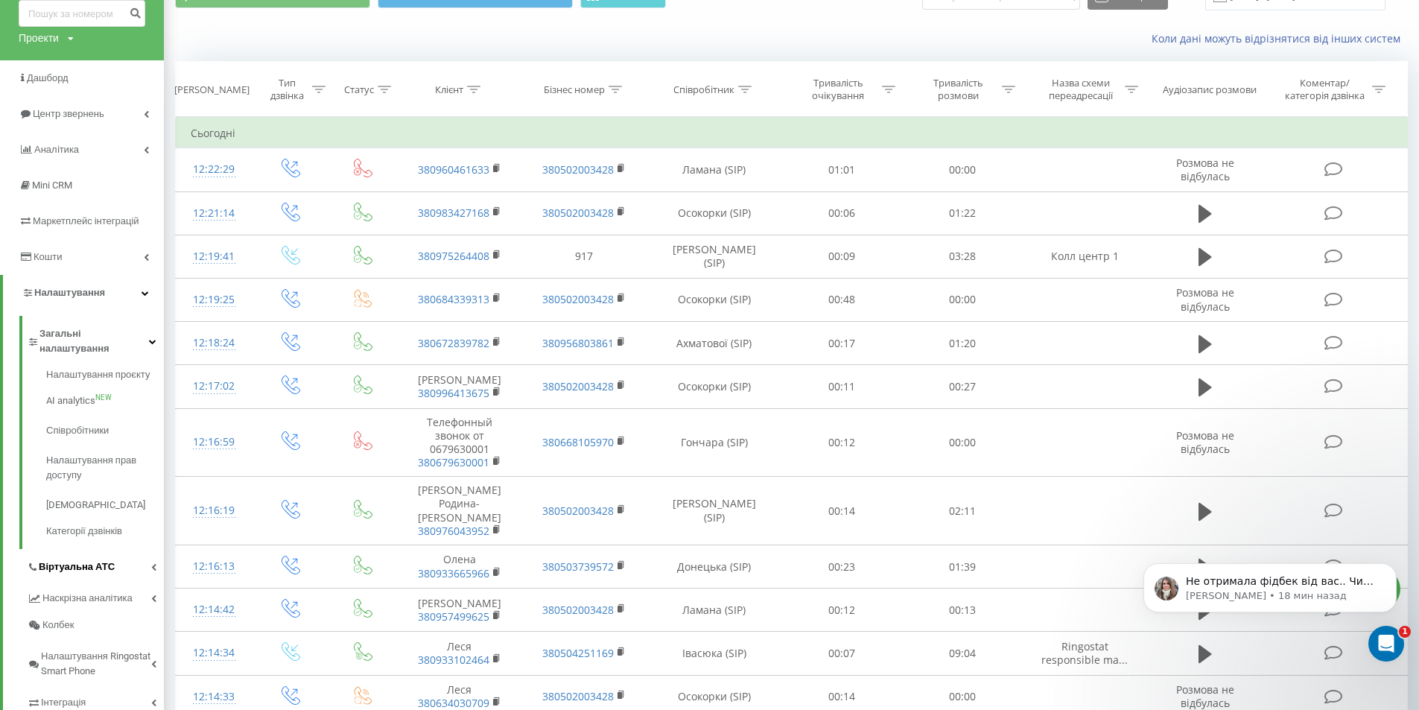
click at [156, 563] on icon at bounding box center [153, 566] width 5 height 7
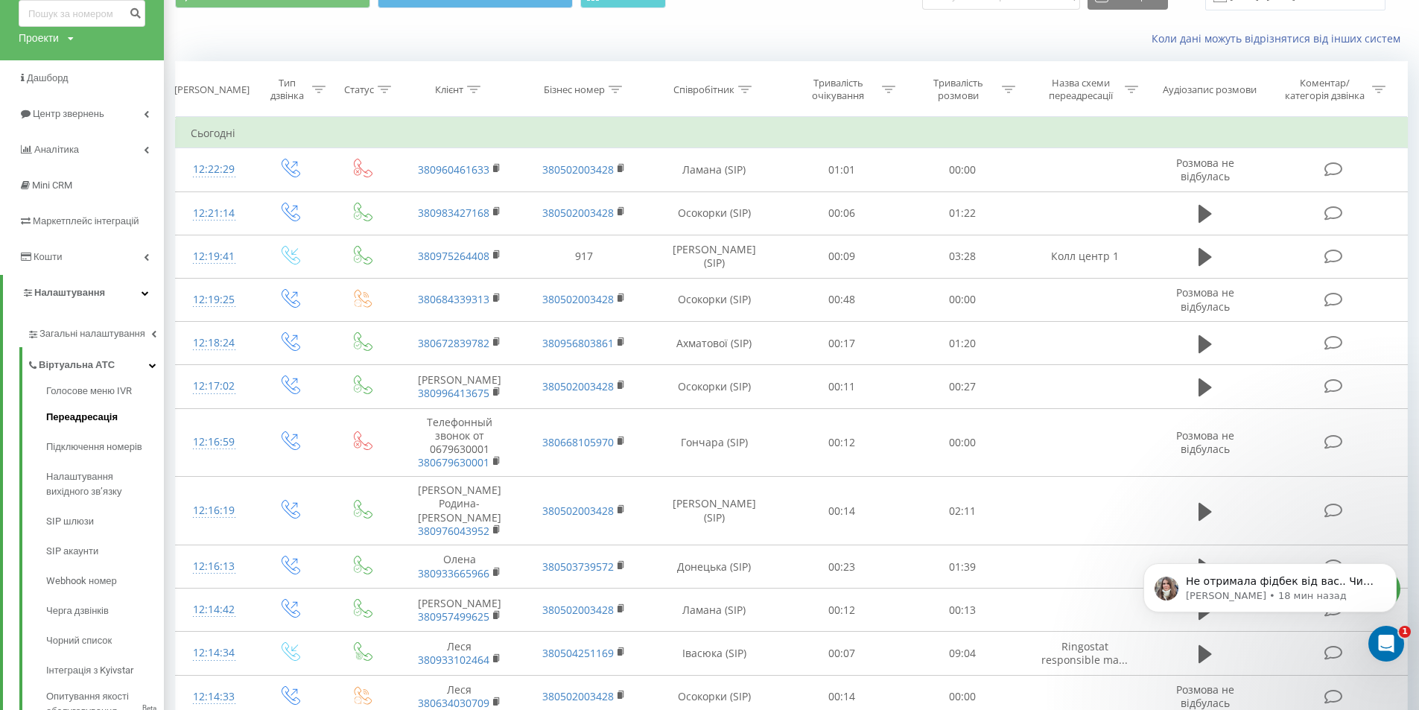
click at [98, 412] on span "Переадресація" at bounding box center [82, 417] width 72 height 15
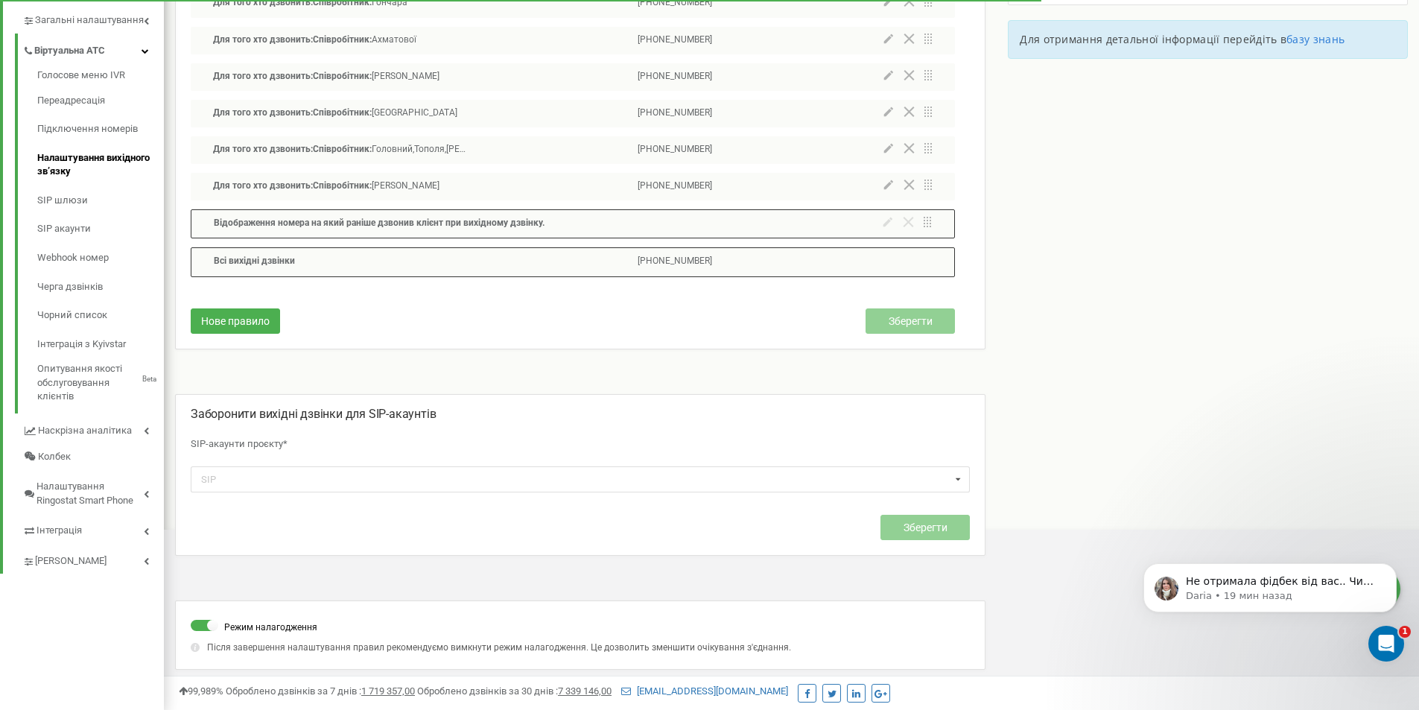
scroll to position [369, 0]
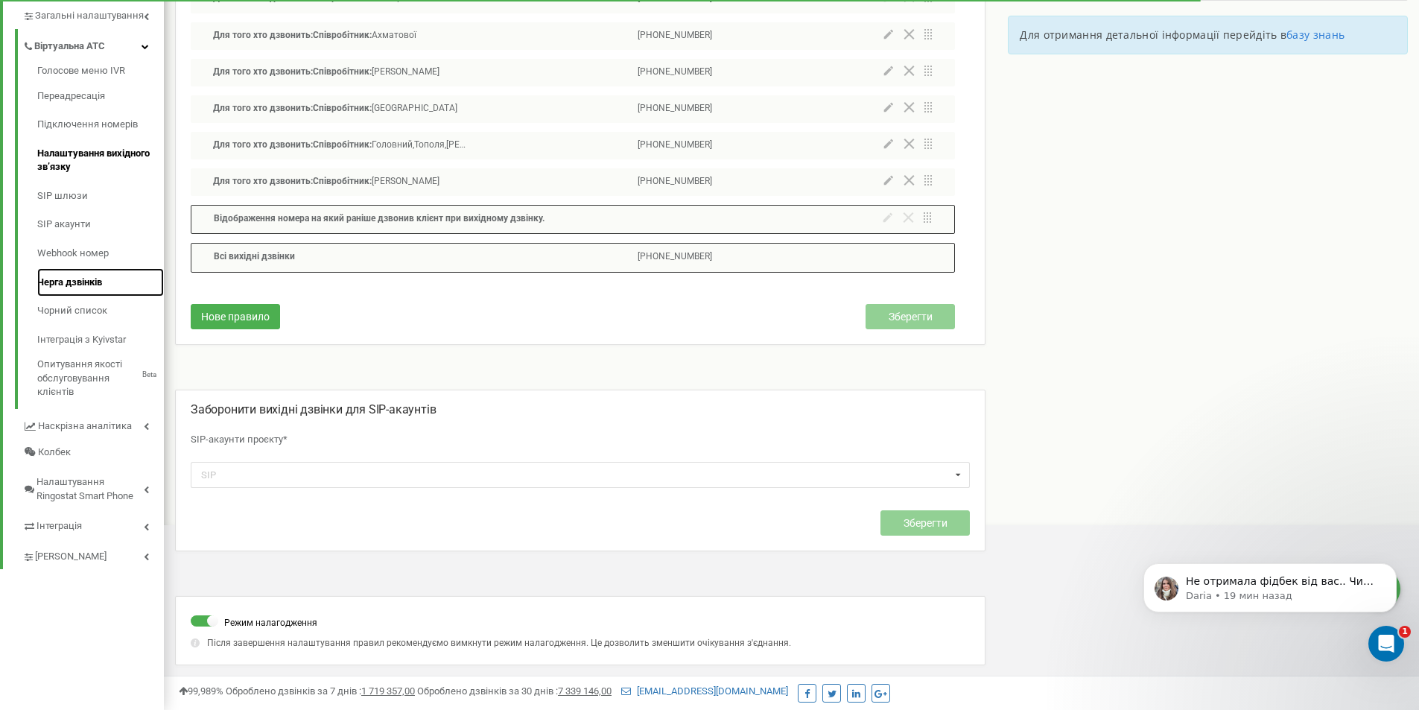
click at [107, 285] on link "Черга дзвінків" at bounding box center [100, 282] width 127 height 29
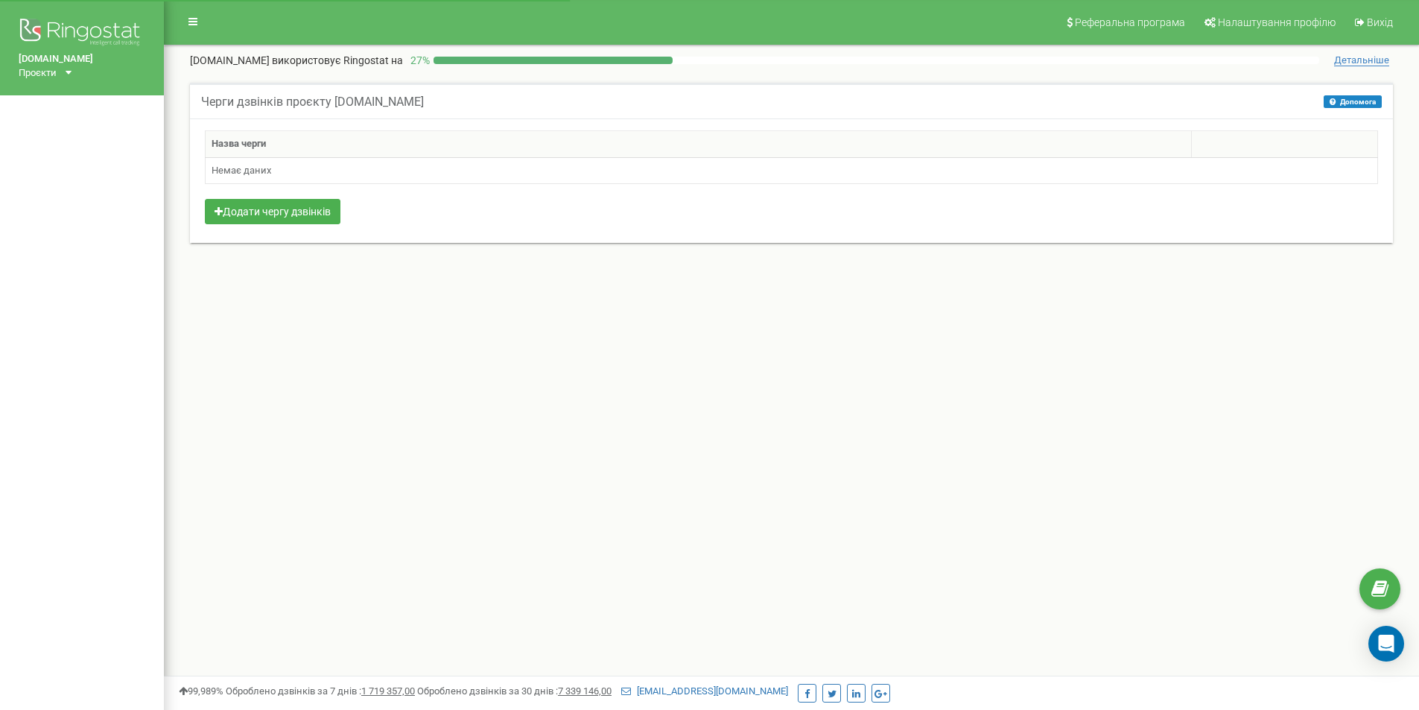
click at [957, 402] on div "Реферальна програма Налаштування профілю Вихід [DOMAIN_NAME] використовує Ringo…" at bounding box center [791, 447] width 1255 height 894
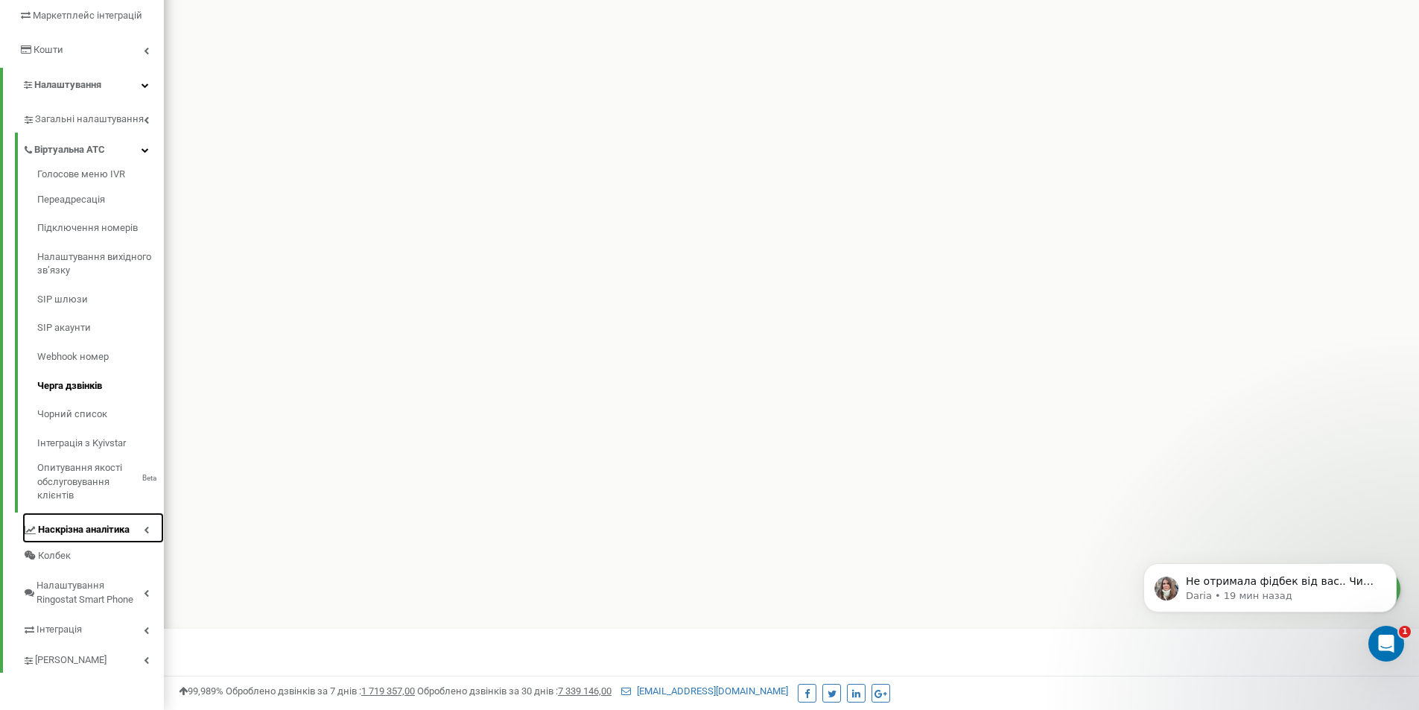
click at [104, 523] on span "Наскрізна аналітика" at bounding box center [84, 530] width 92 height 14
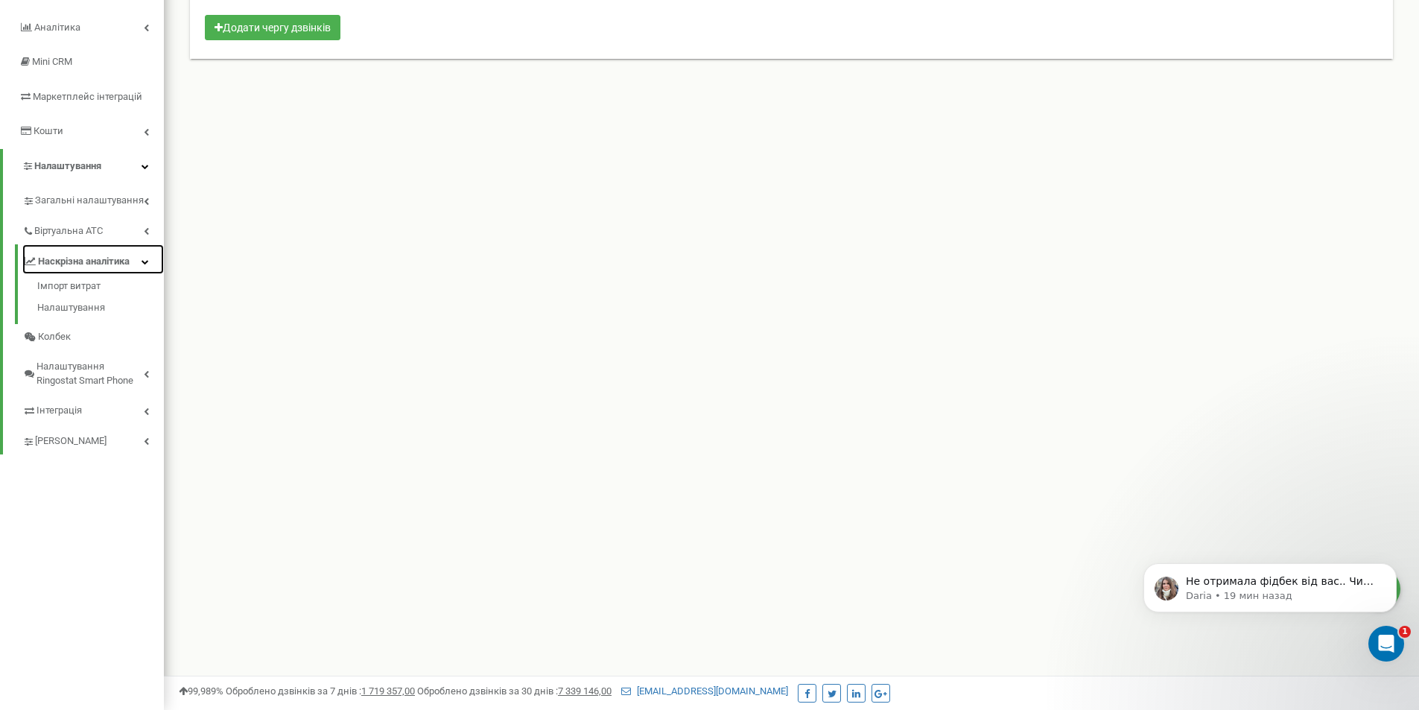
scroll to position [184, 0]
click at [72, 17] on link "Аналiтика" at bounding box center [82, 27] width 164 height 35
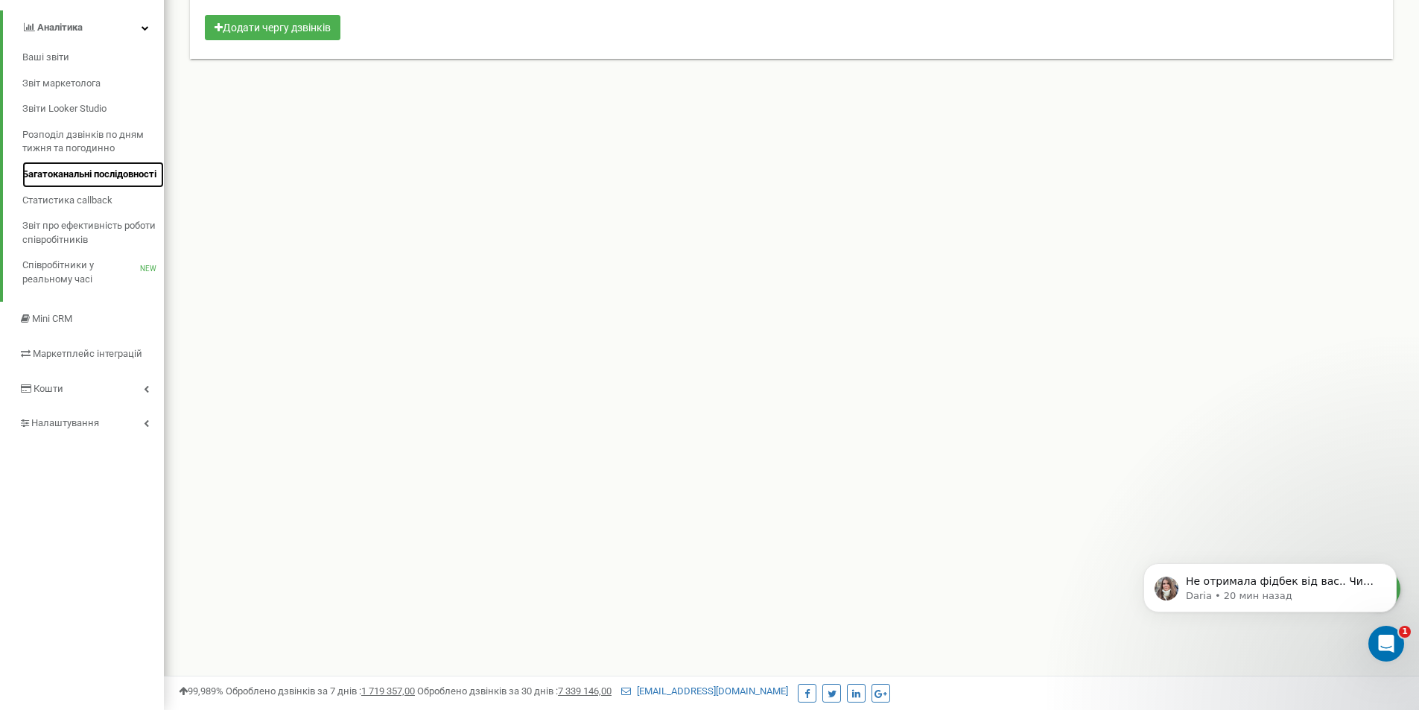
click at [79, 182] on span "Багатоканальні послідовності" at bounding box center [89, 175] width 134 height 14
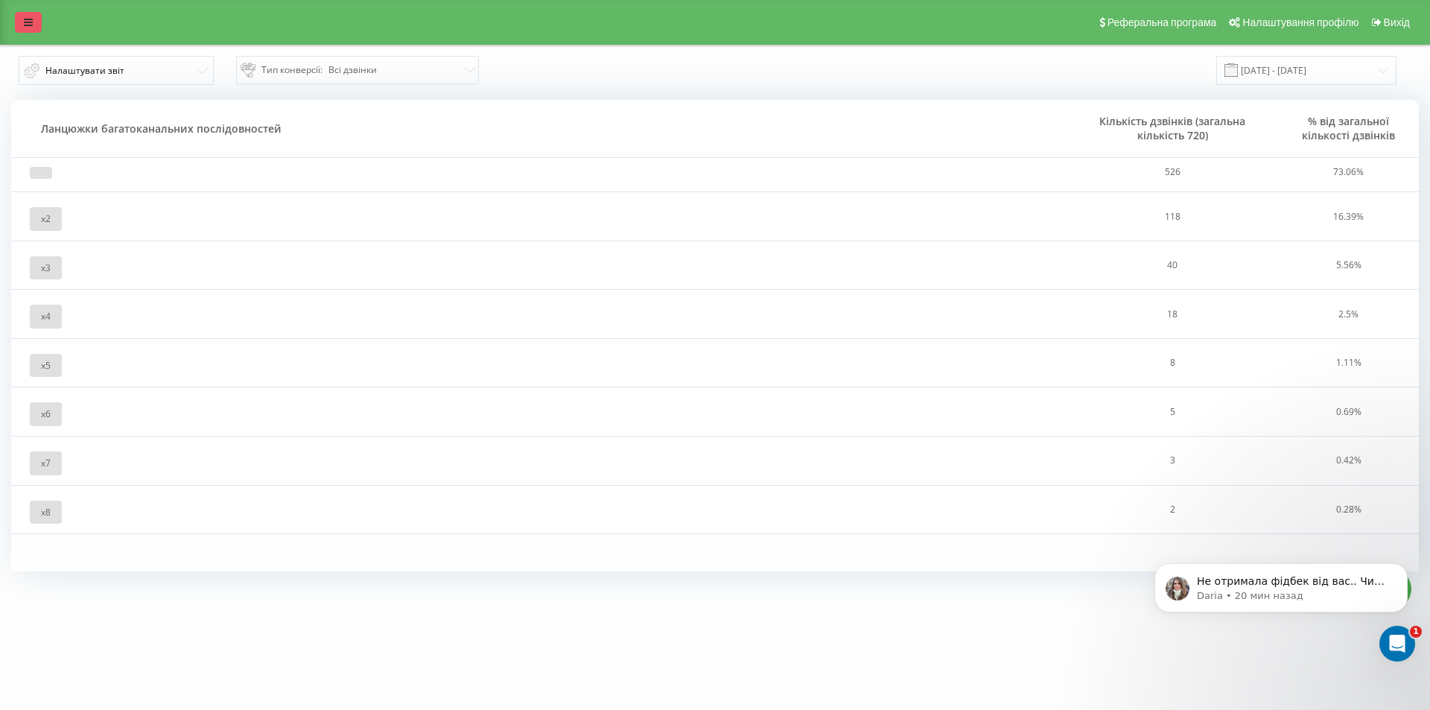
click at [21, 24] on link at bounding box center [28, 22] width 27 height 21
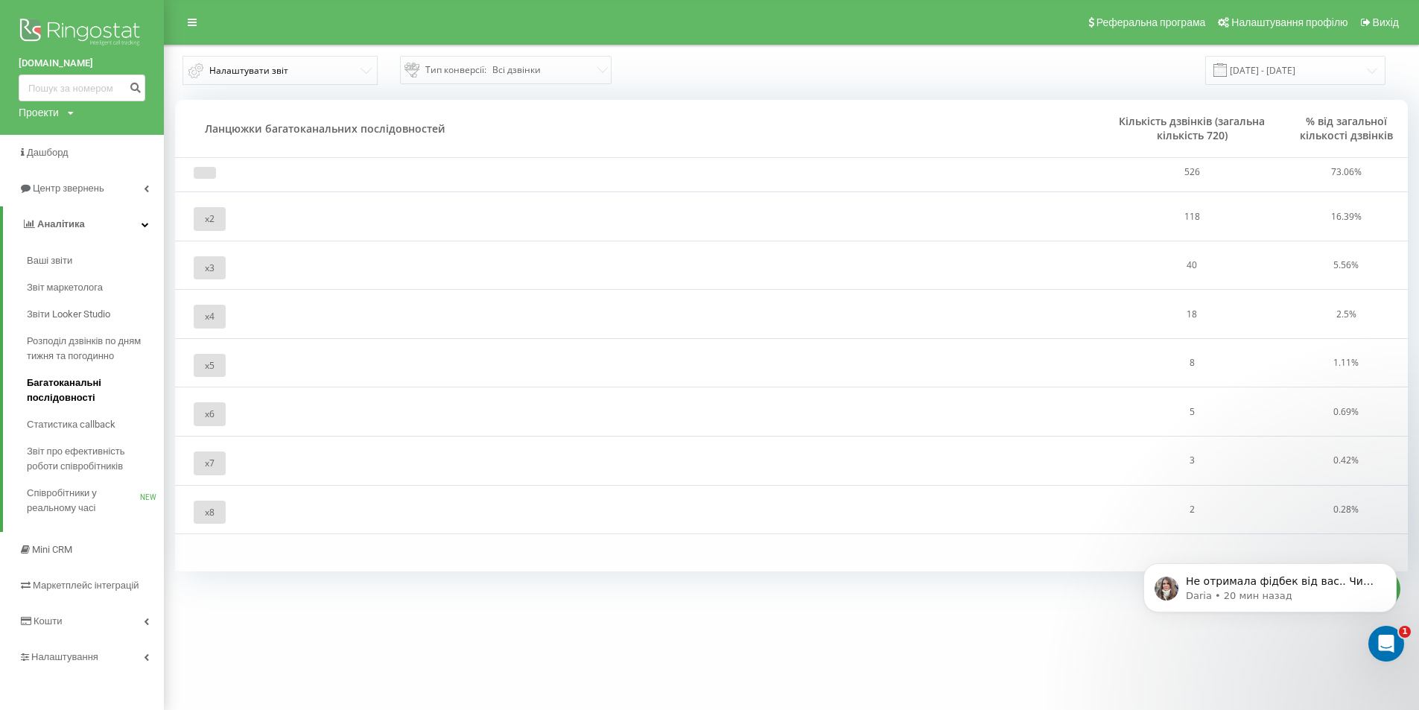
scroll to position [3, 0]
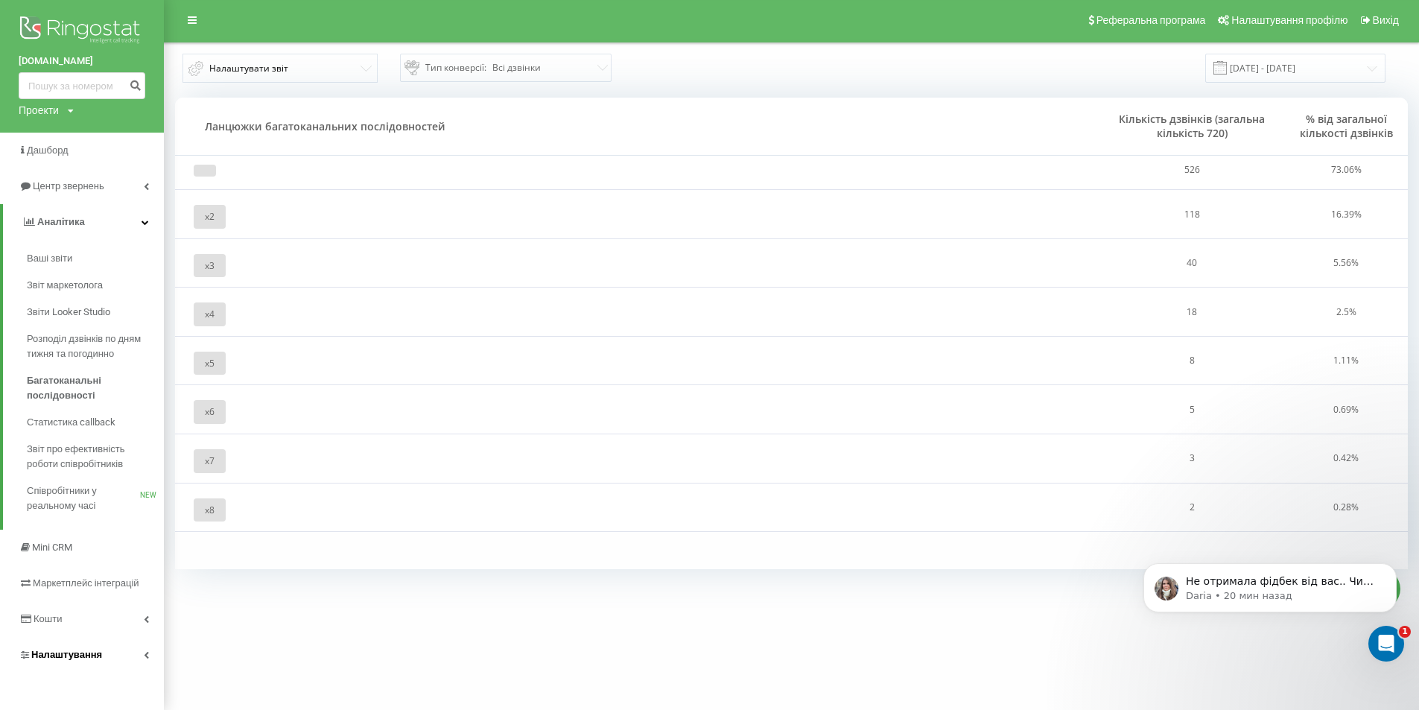
click at [134, 653] on link "Налаштування" at bounding box center [82, 655] width 164 height 36
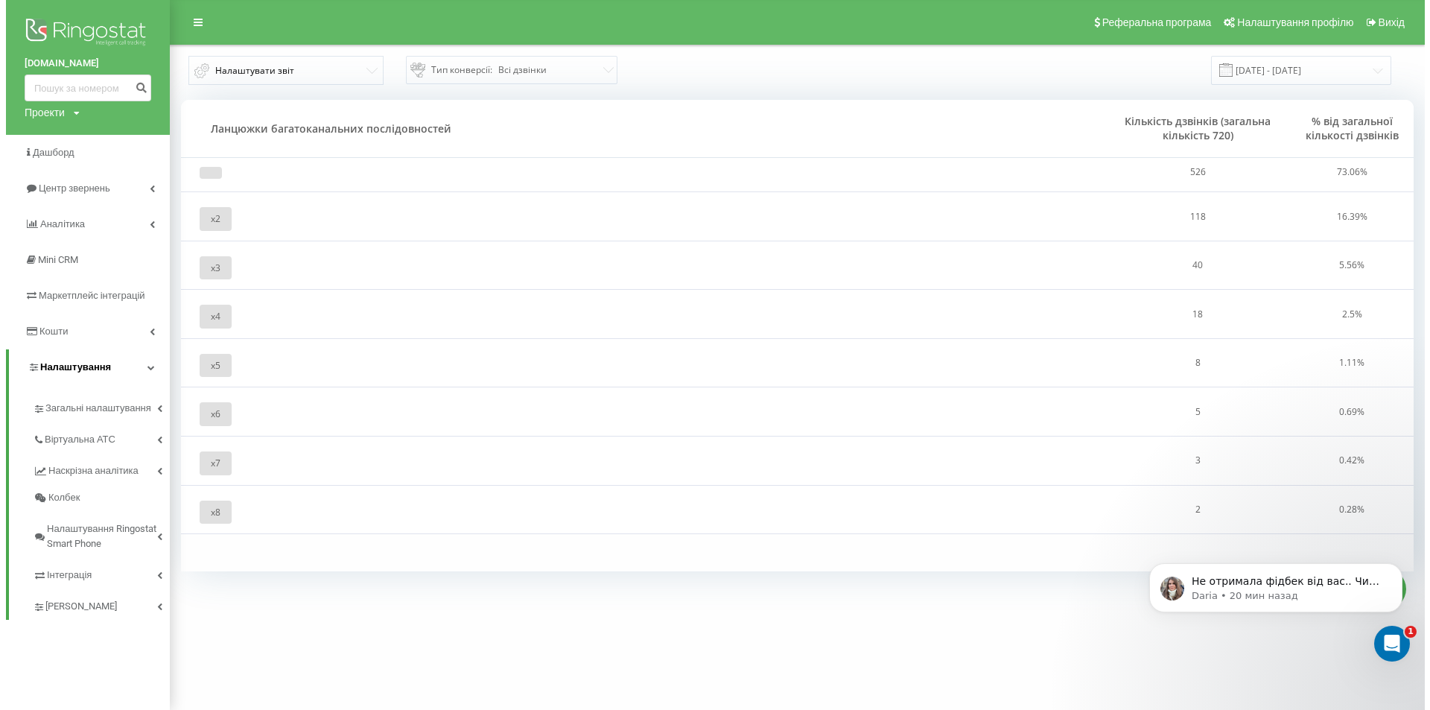
scroll to position [0, 0]
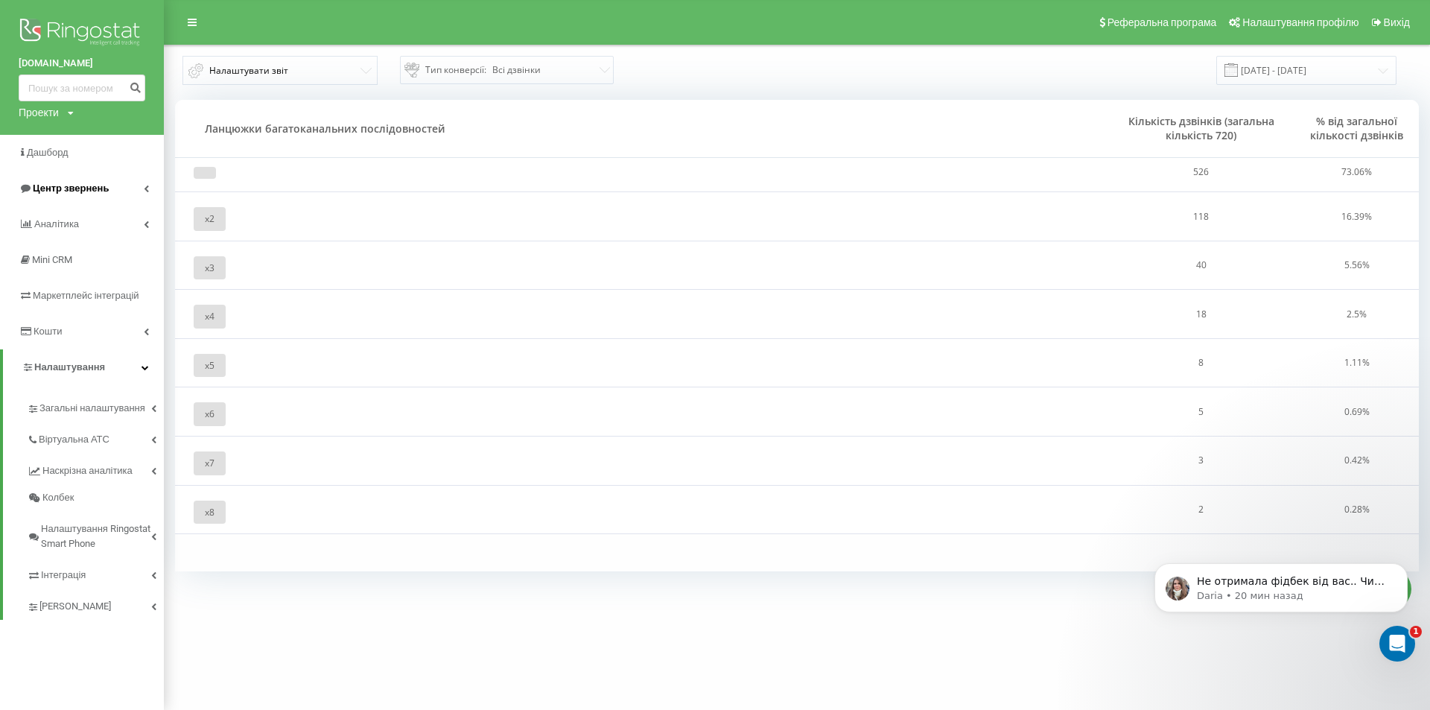
click at [83, 189] on span "Центр звернень" at bounding box center [71, 188] width 76 height 11
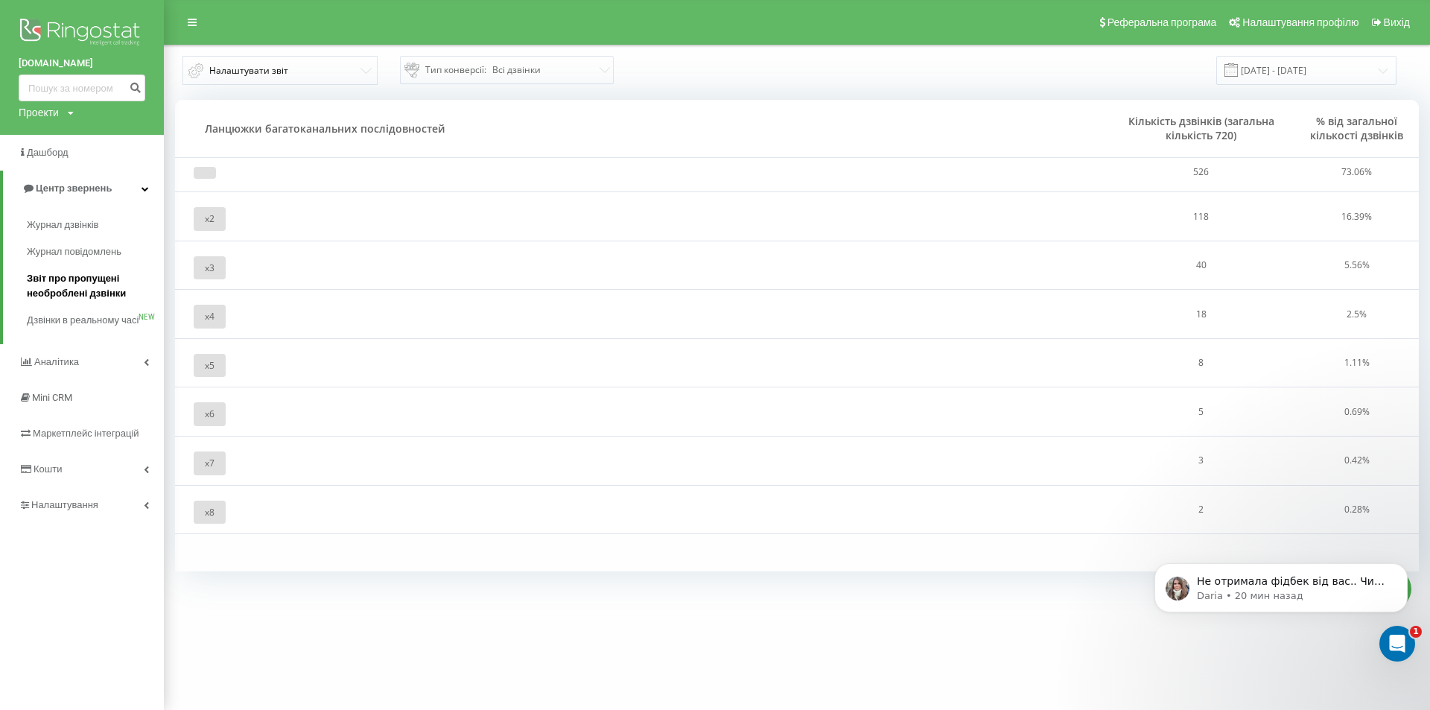
click at [113, 291] on span "Звіт про пропущені необроблені дзвінки" at bounding box center [92, 286] width 130 height 30
click at [76, 322] on span "Дзвінки в реальному часі" at bounding box center [83, 328] width 113 height 30
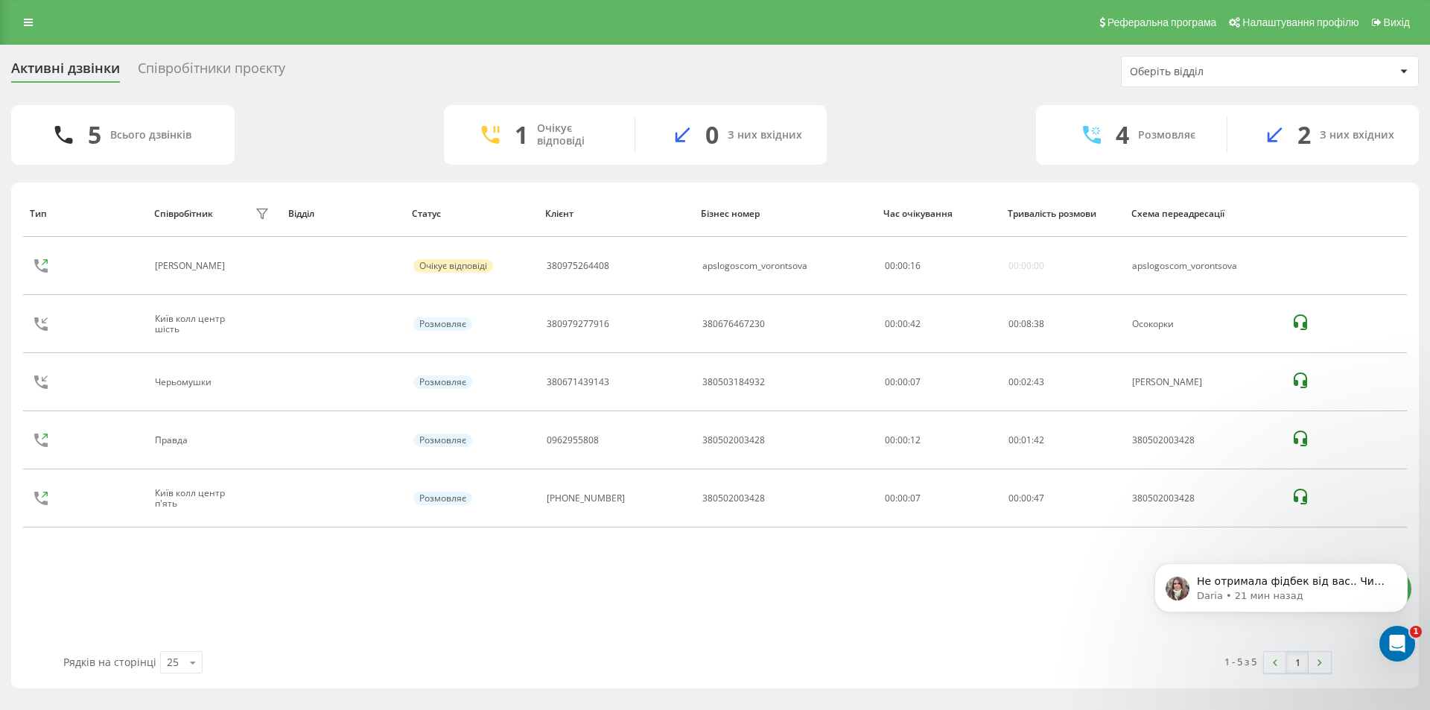
click at [180, 68] on div "Співробітники проєкту" at bounding box center [212, 71] width 148 height 23
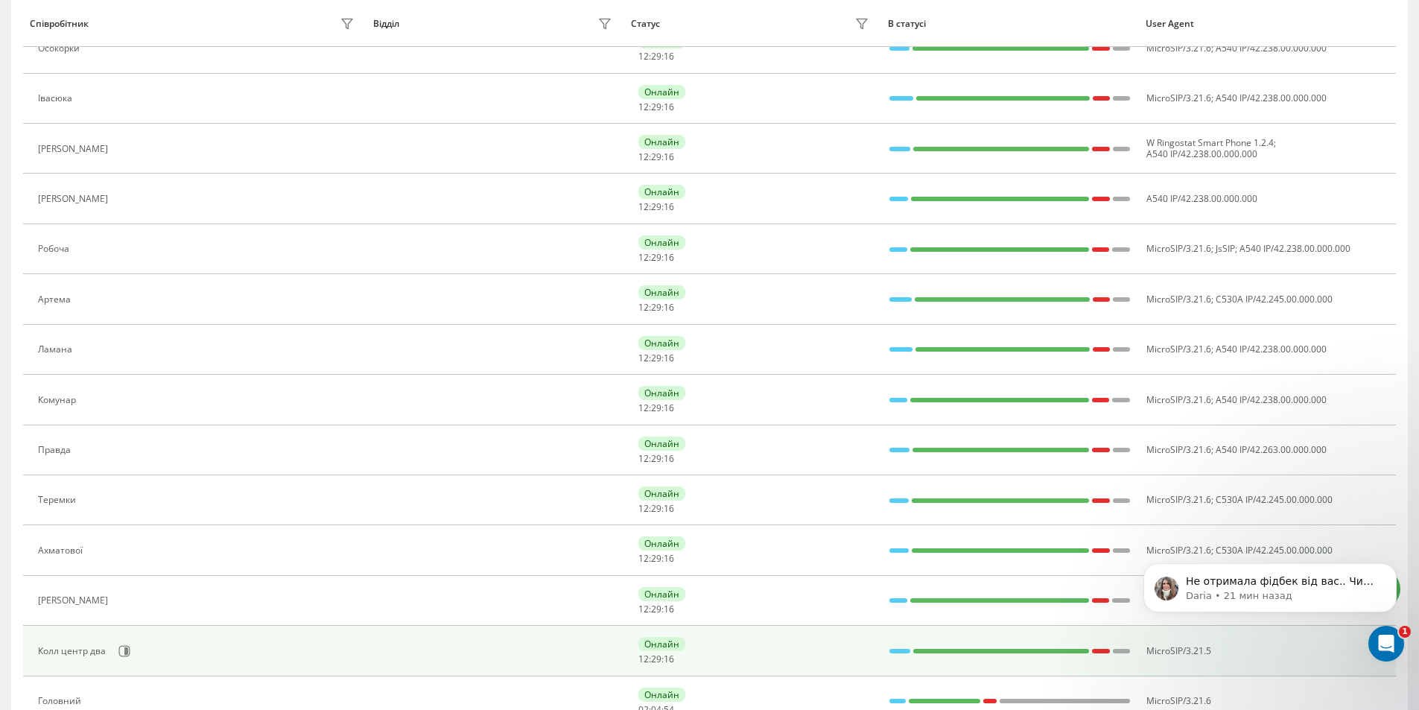
scroll to position [615, 0]
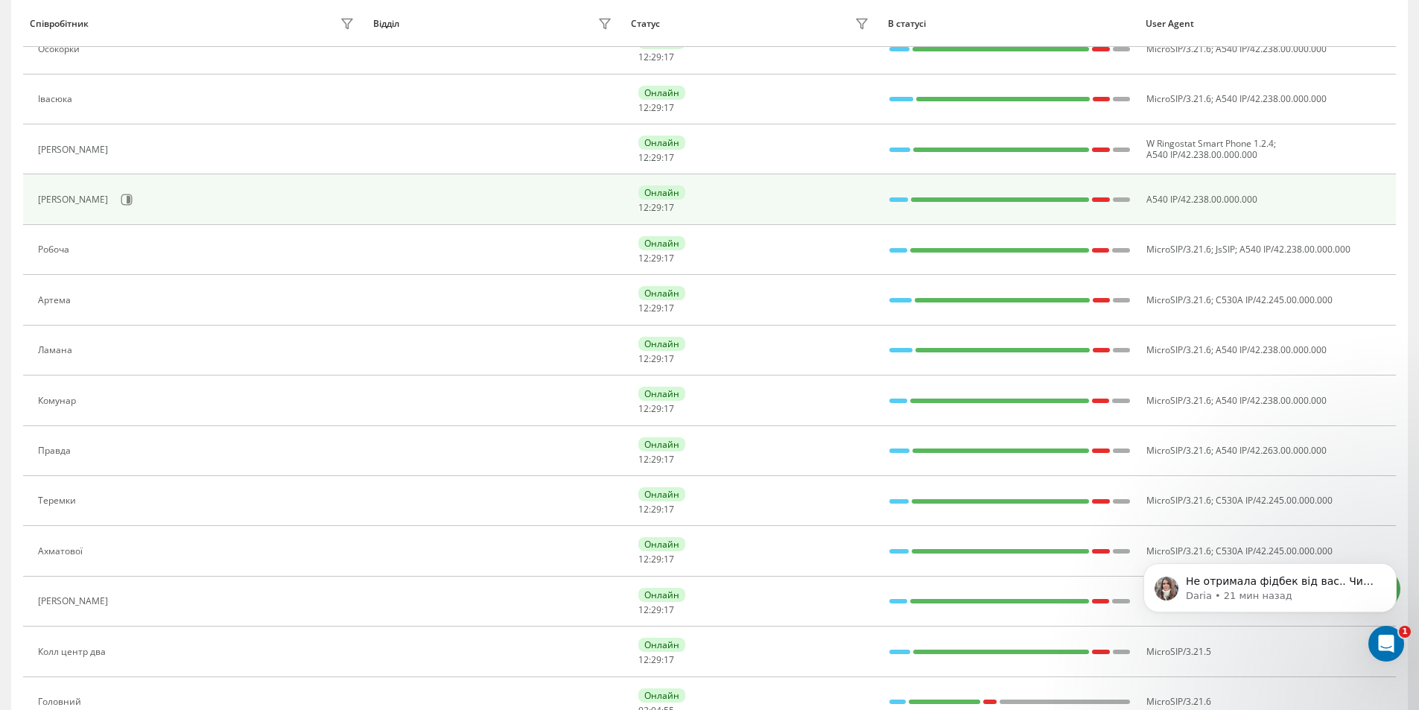
click at [60, 207] on div "[PERSON_NAME]" at bounding box center [198, 199] width 320 height 25
click at [61, 197] on div "[PERSON_NAME]" at bounding box center [75, 199] width 74 height 10
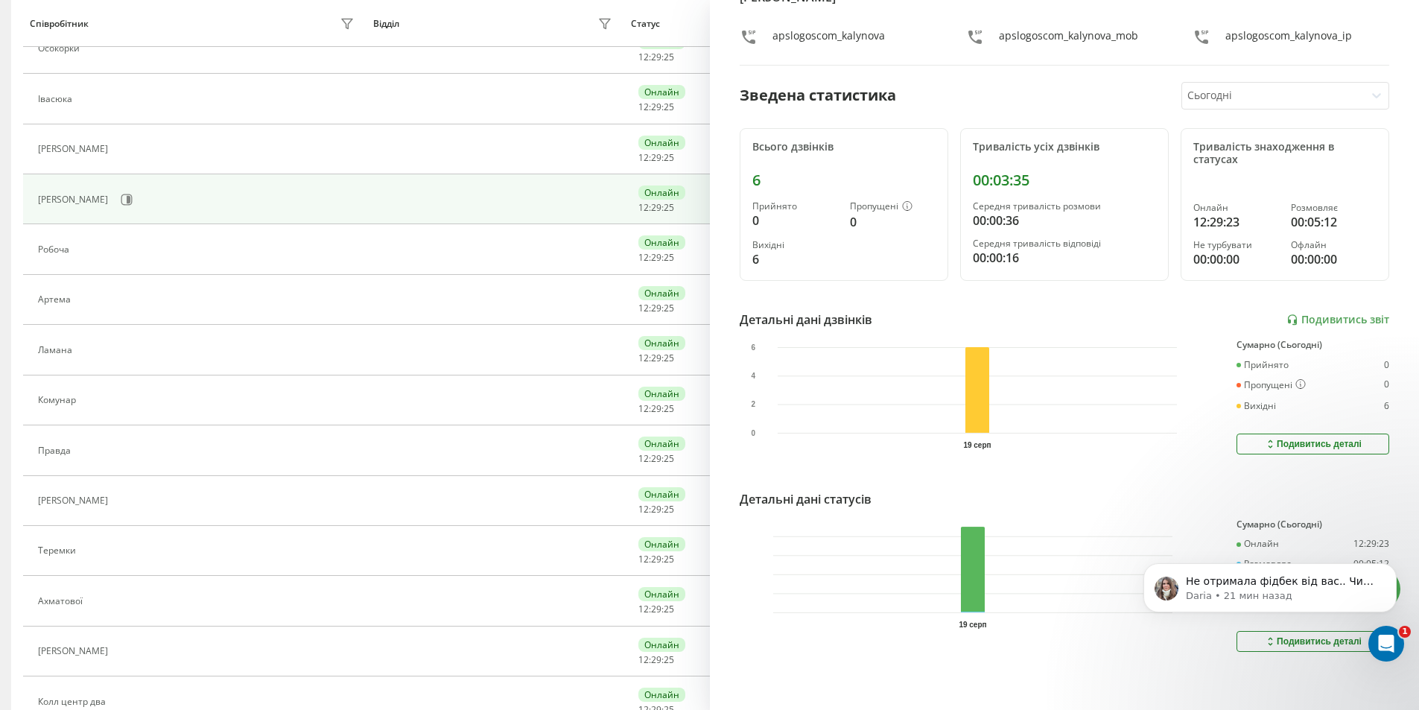
scroll to position [788, 0]
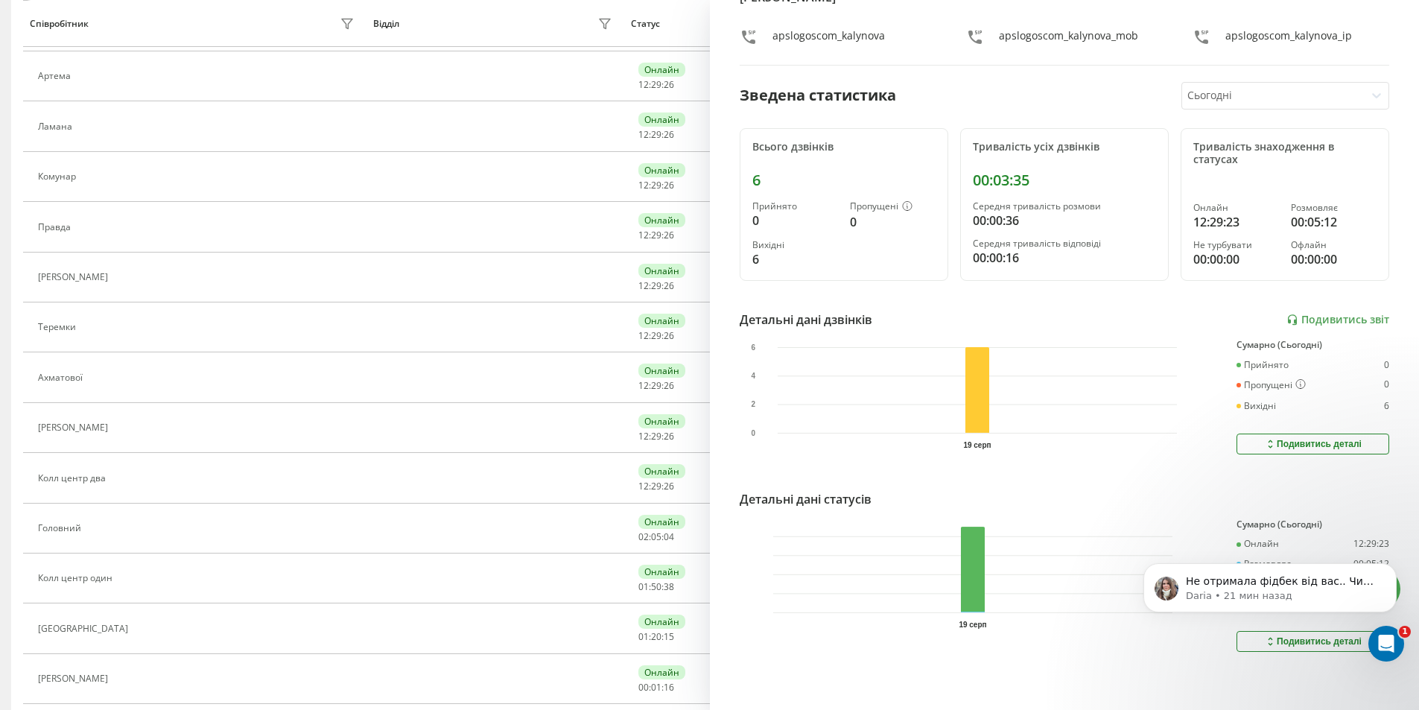
click at [1104, 653] on div "Калинова apslogoscom_kalynova apslogoscom_kalynova_mob apslogoscom_kalynova_ip …" at bounding box center [1065, 355] width 710 height 710
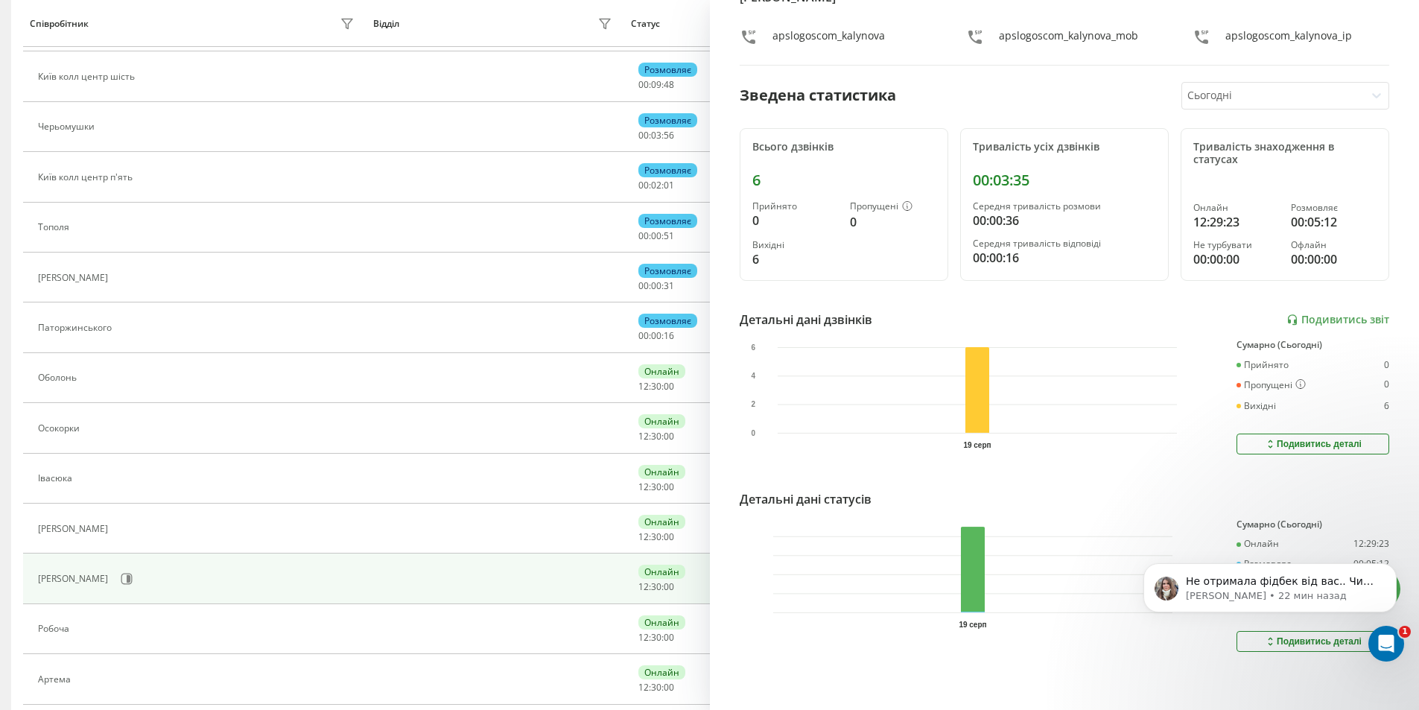
scroll to position [682, 0]
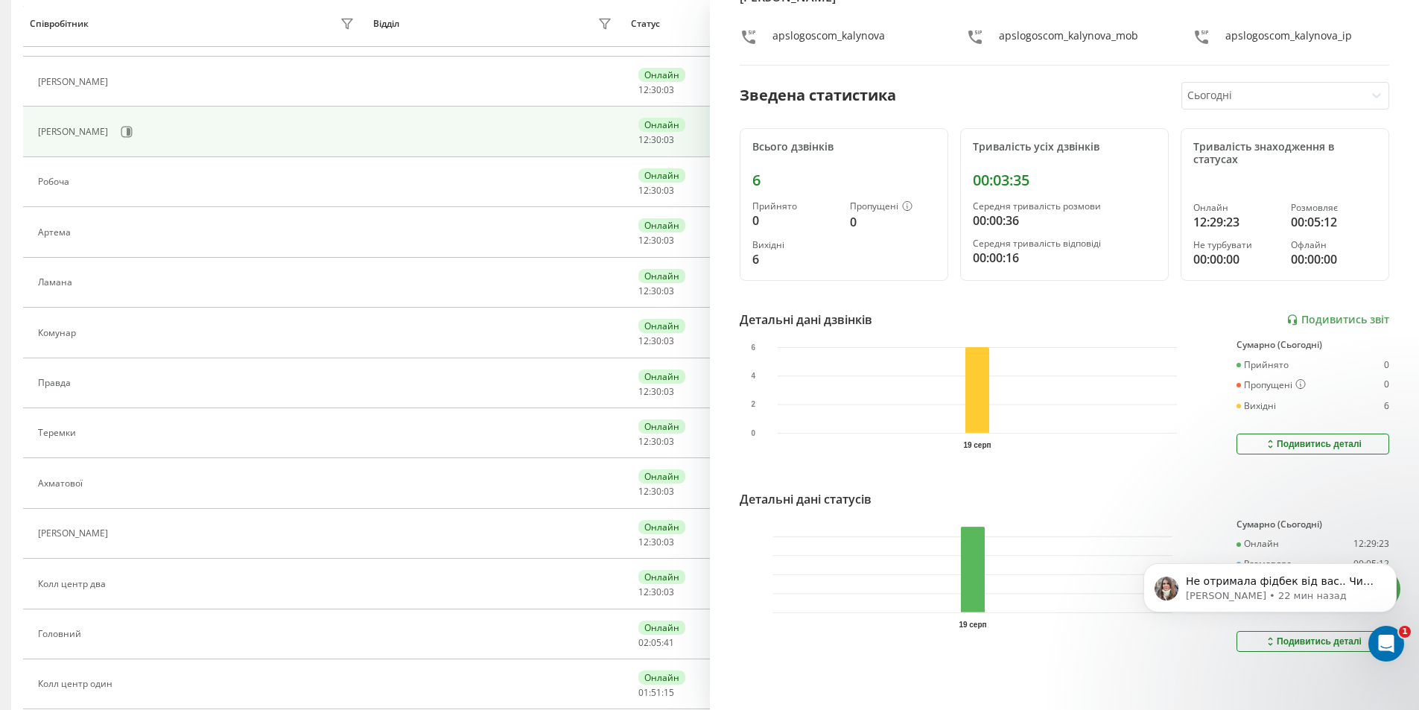
click at [1316, 438] on div "Подивитись деталі" at bounding box center [1313, 444] width 98 height 12
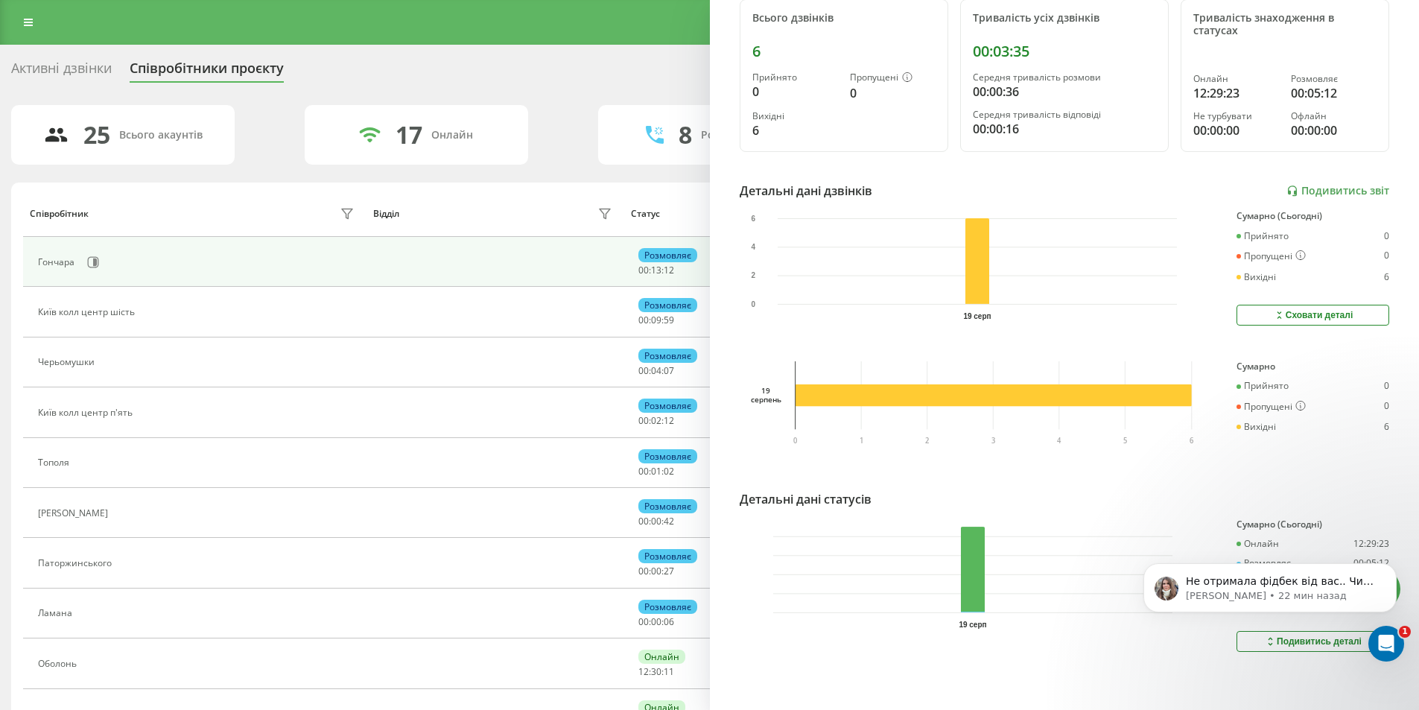
scroll to position [0, 0]
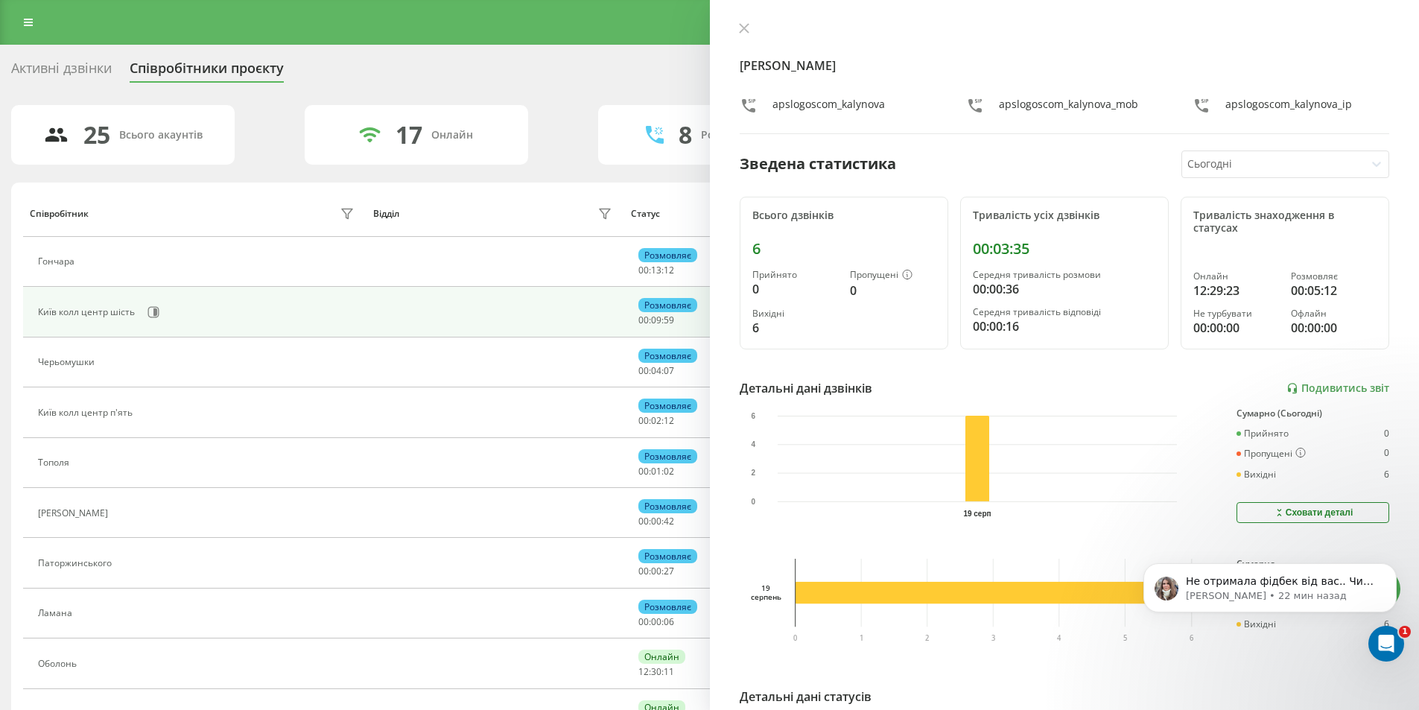
click at [463, 308] on td at bounding box center [496, 312] width 258 height 50
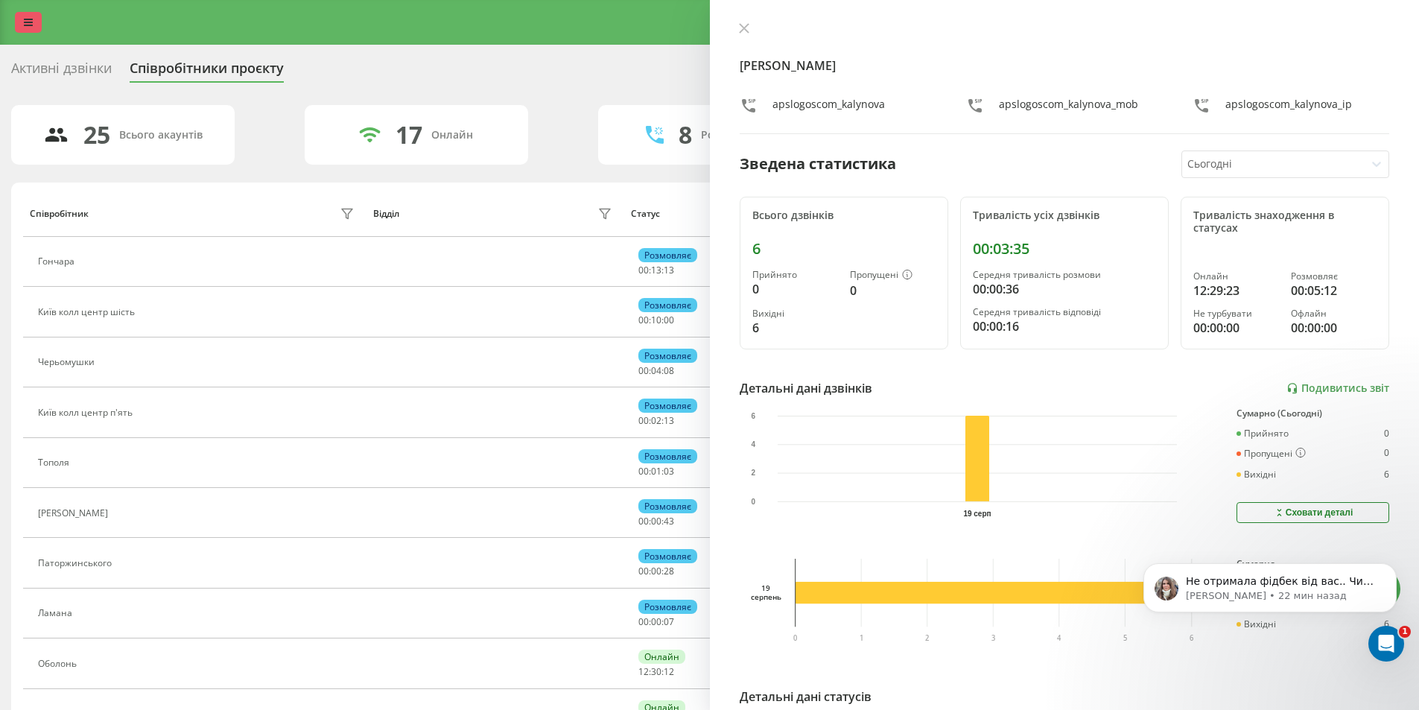
click at [24, 13] on link at bounding box center [28, 22] width 27 height 21
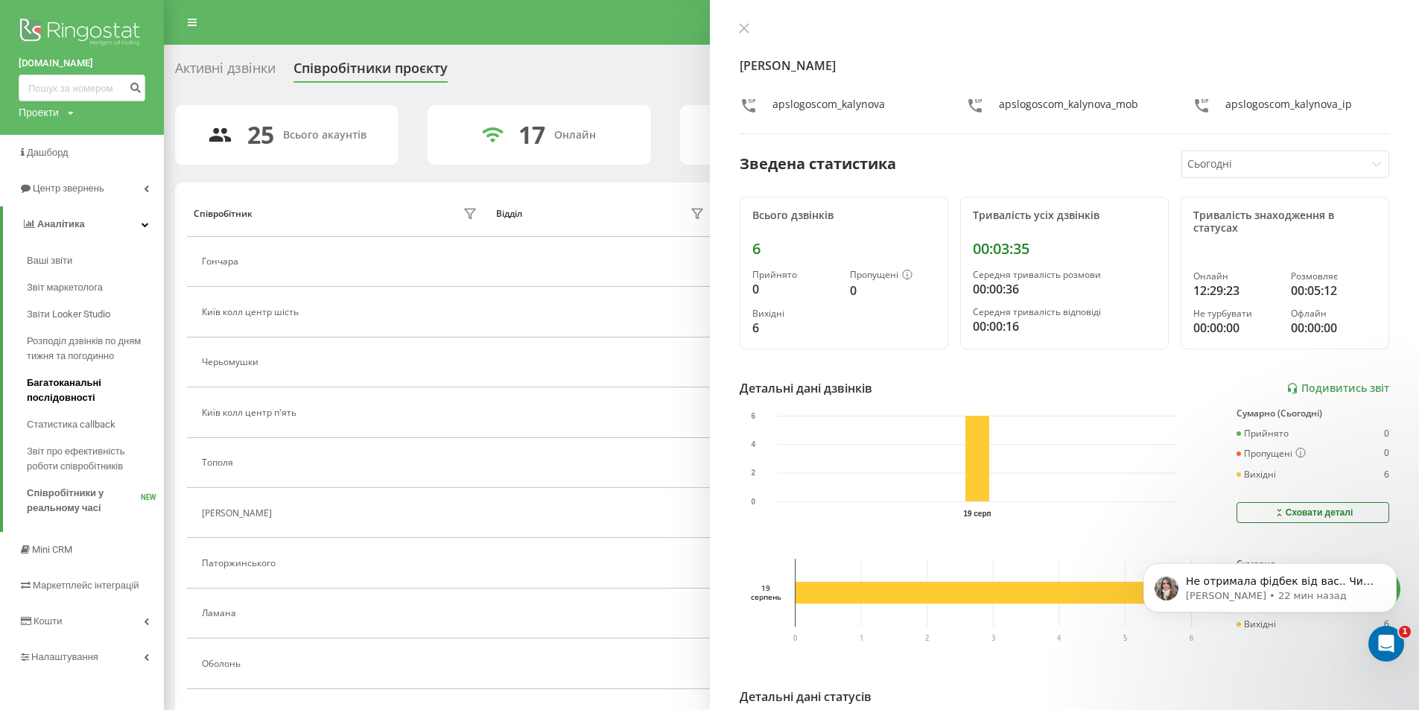
click at [90, 397] on span "Багатоканальні послідовності" at bounding box center [92, 390] width 130 height 30
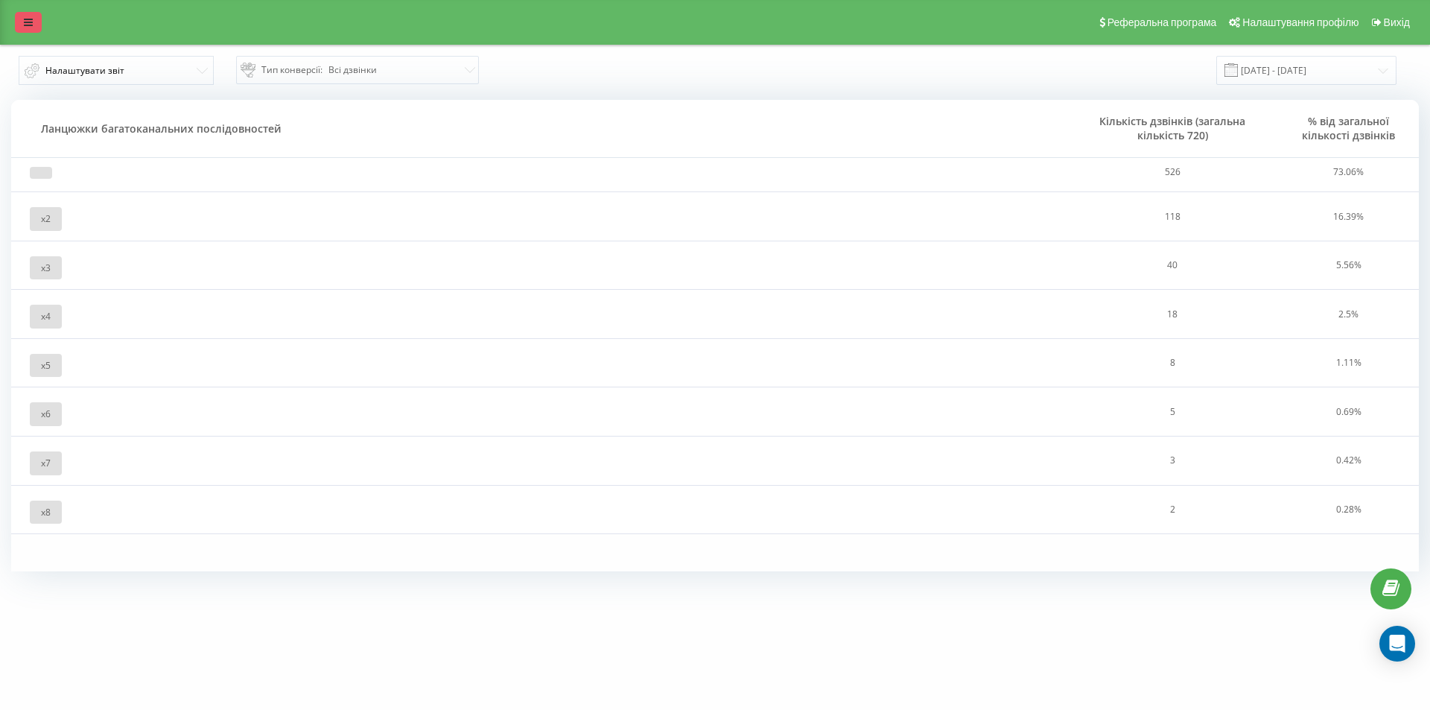
click at [28, 25] on icon at bounding box center [28, 22] width 9 height 10
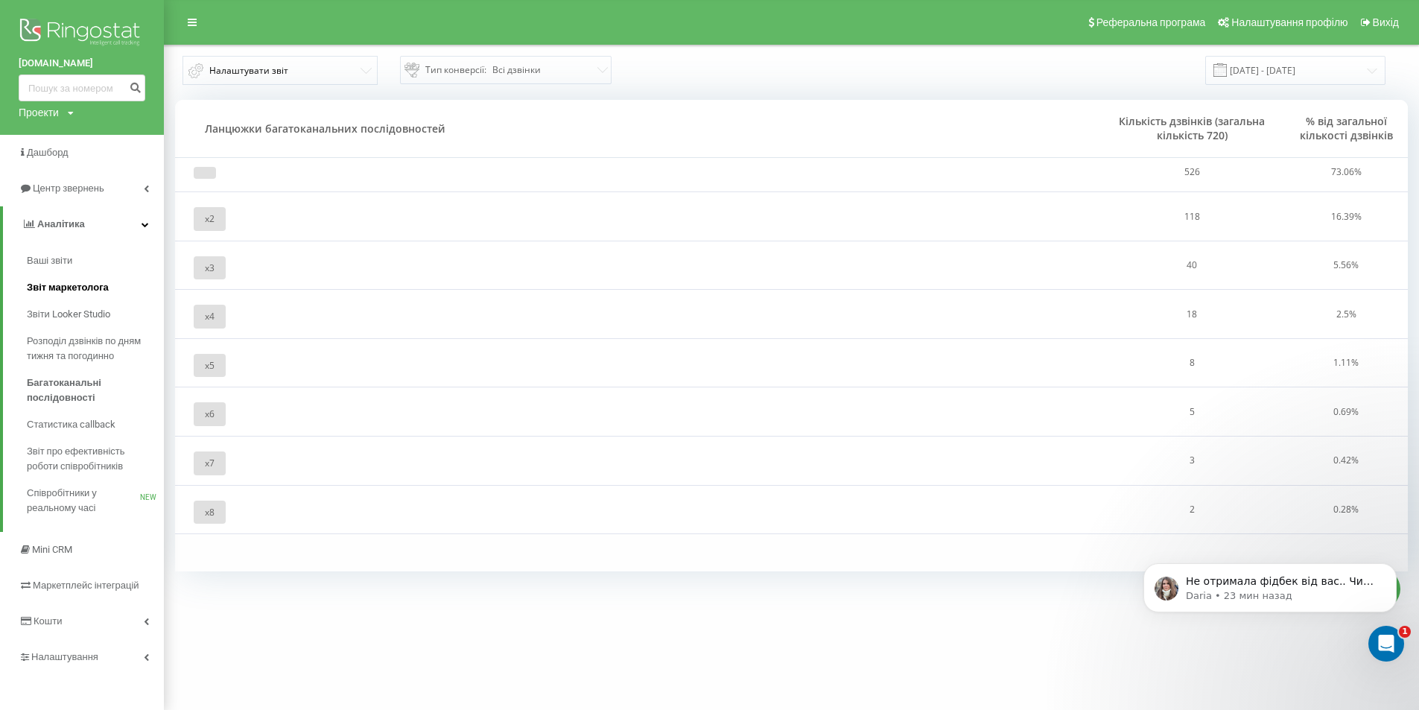
scroll to position [3, 0]
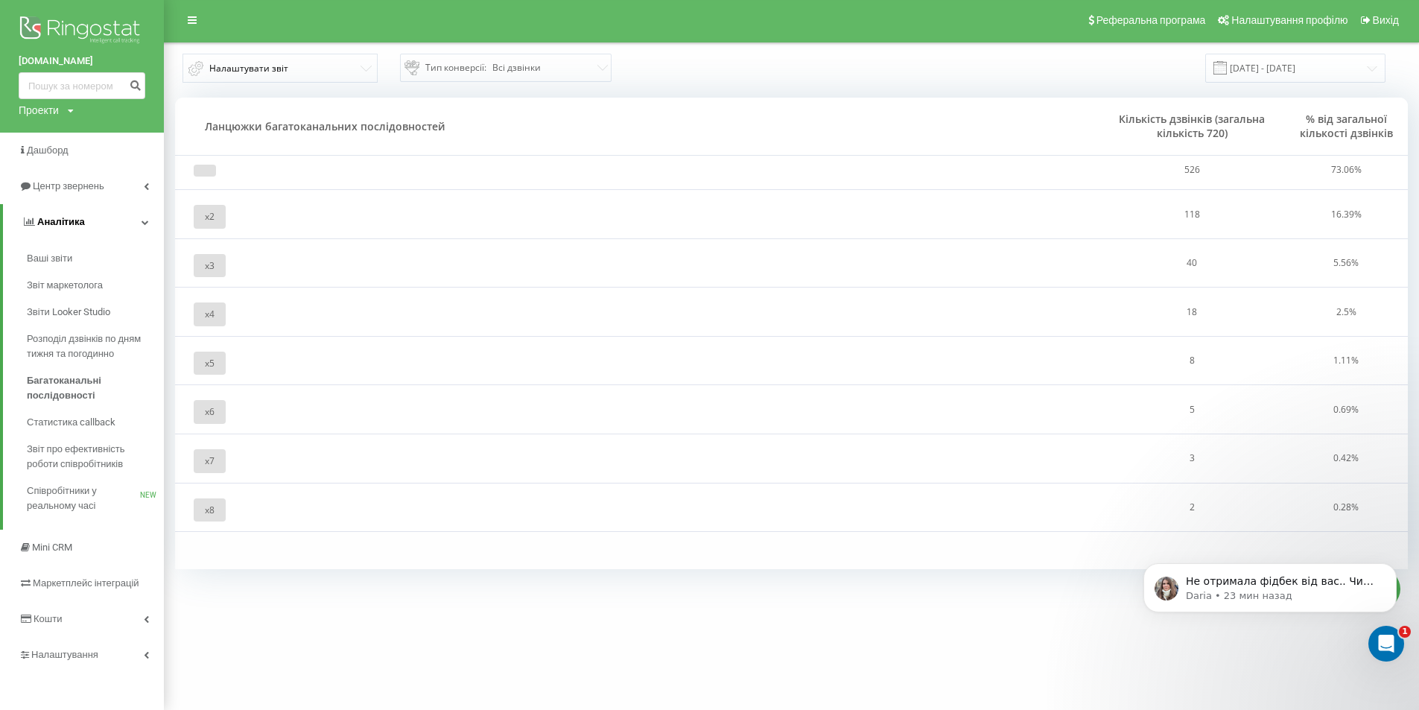
click at [77, 218] on span "Аналiтика" at bounding box center [61, 221] width 48 height 11
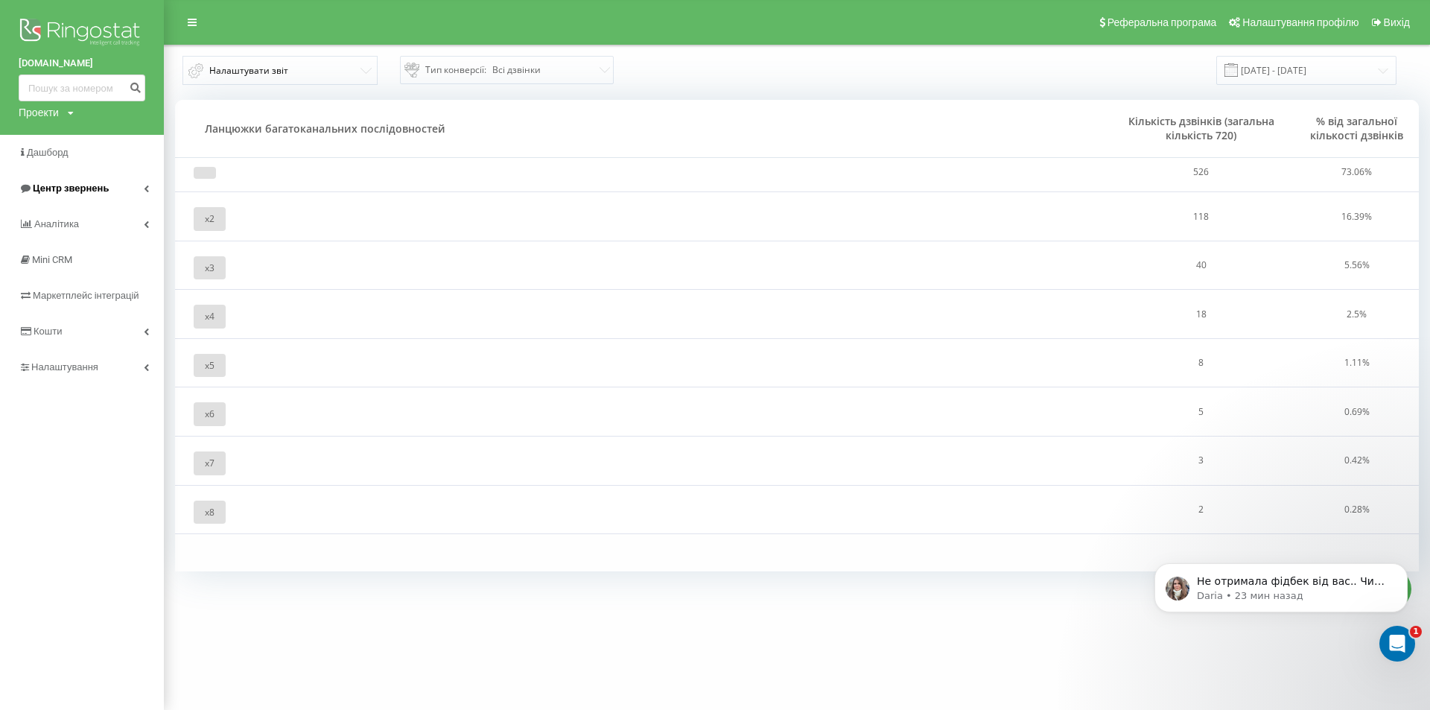
click at [98, 188] on span "Центр звернень" at bounding box center [71, 188] width 76 height 11
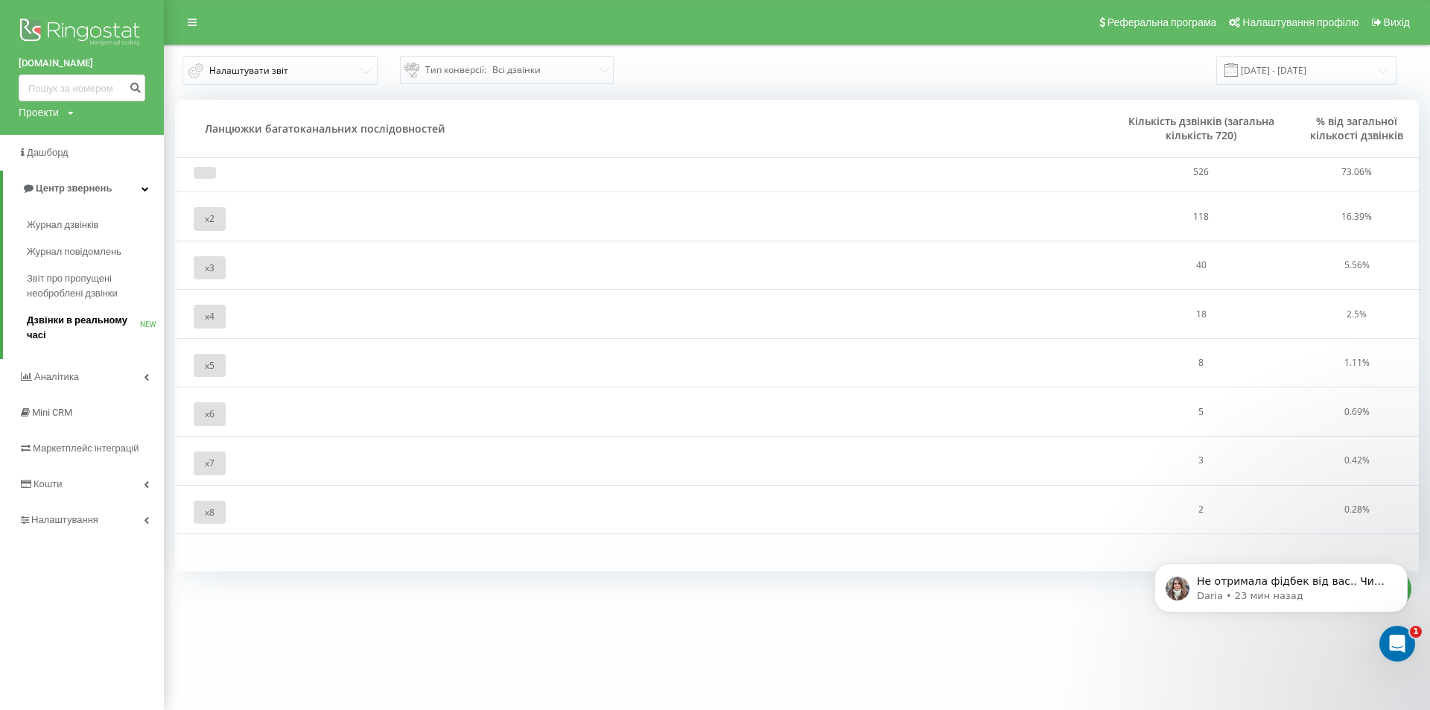
click at [90, 322] on span "Дзвінки в реальному часі" at bounding box center [83, 328] width 113 height 30
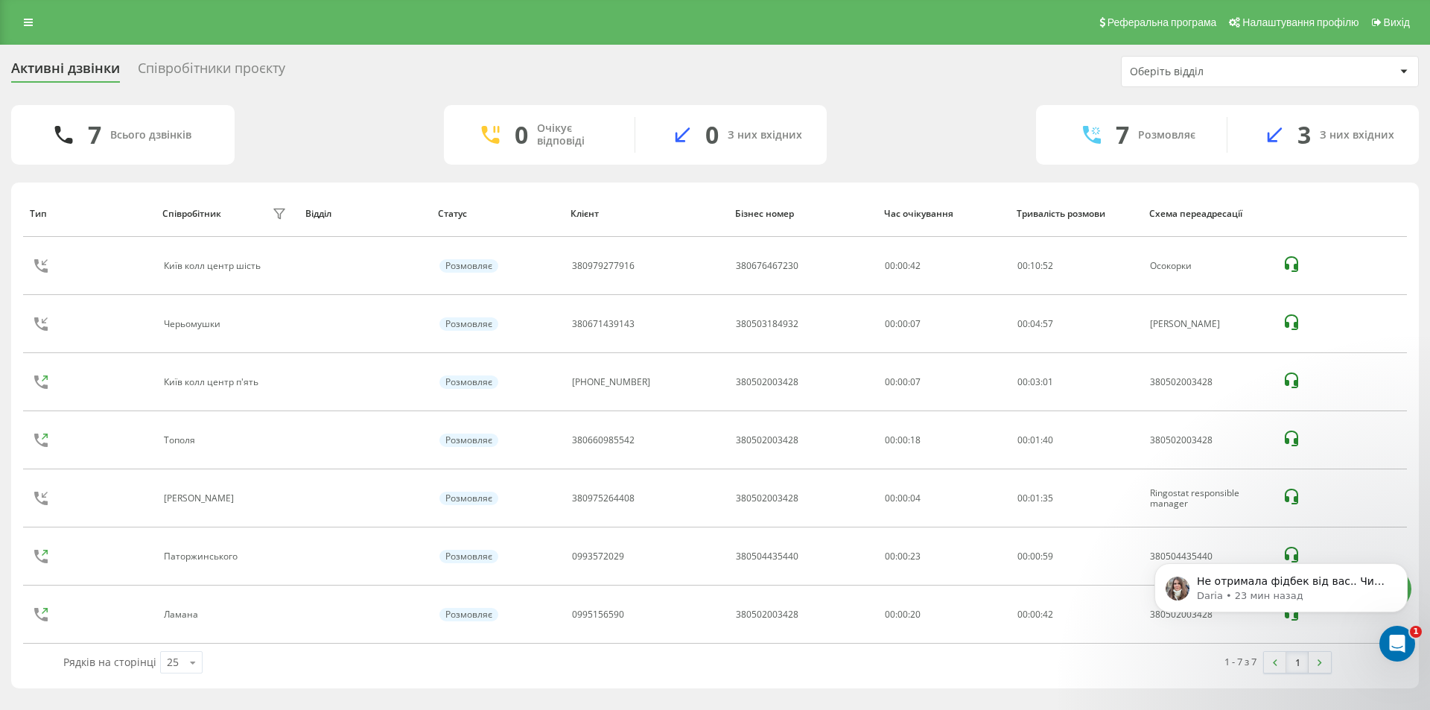
click at [901, 130] on div "7 Всього дзвінків 0 Очікує відповіді 0 З них вхідних 7 Розмовляє 3 З них вхідних" at bounding box center [715, 135] width 1408 height 60
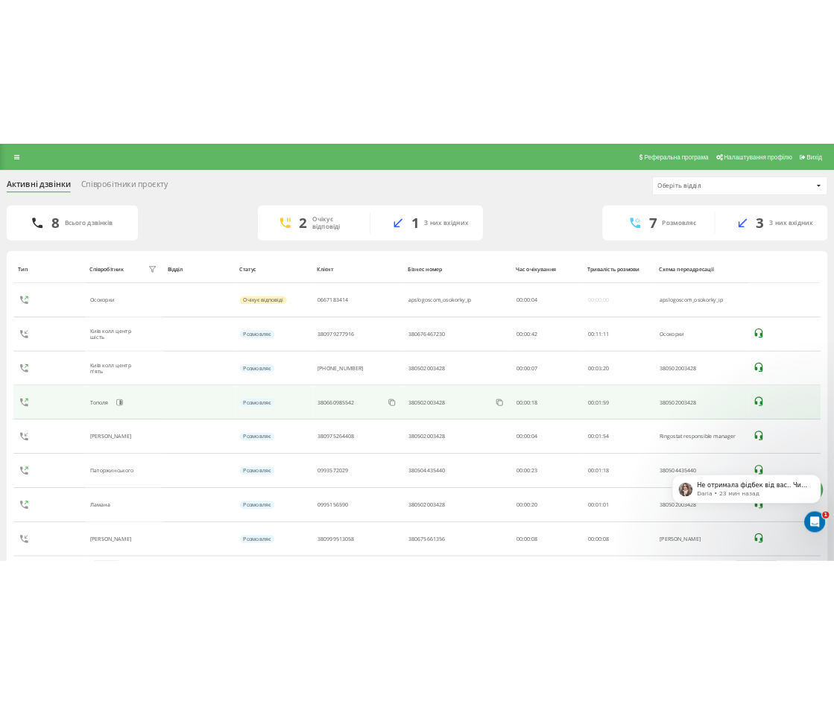
scroll to position [48, 0]
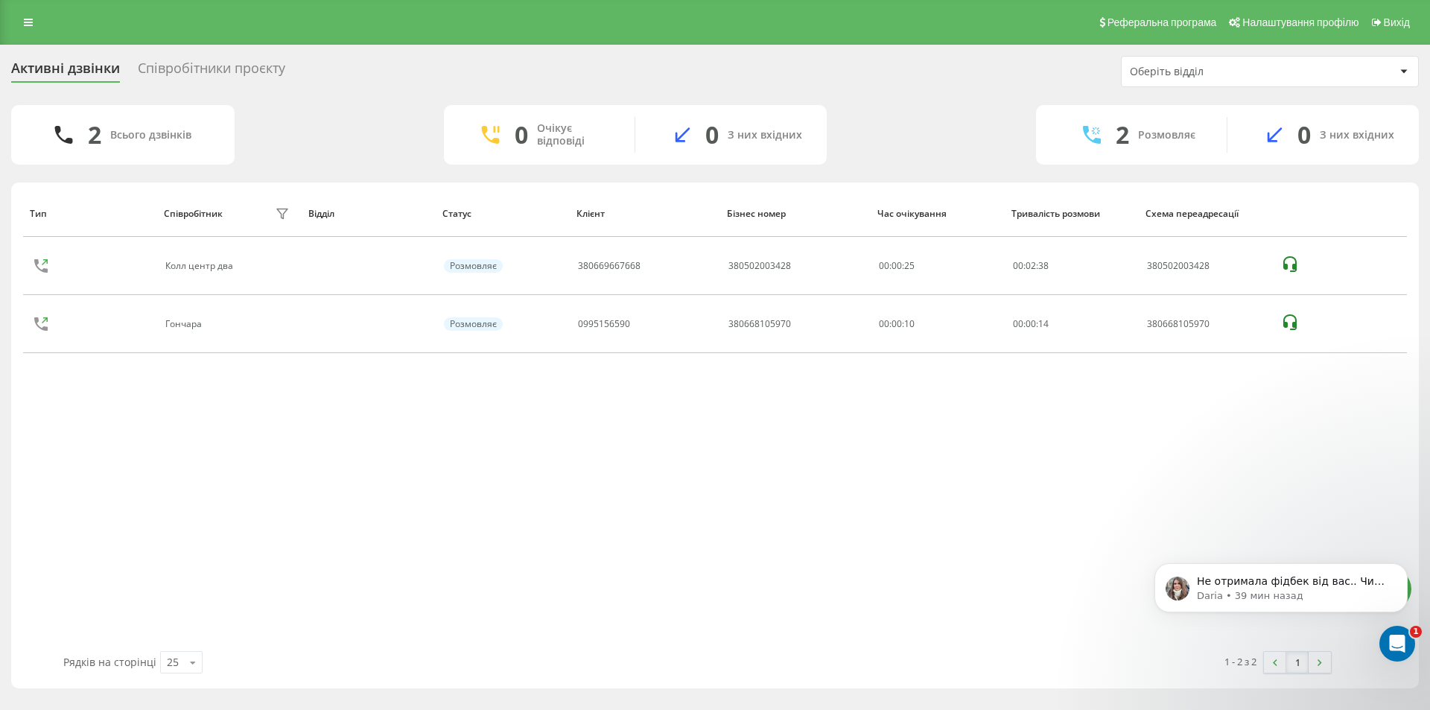
click at [364, 500] on div "Тип Співробітник фільтру Відділ Статус Клієнт Бізнес номер Час очікування Трива…" at bounding box center [715, 420] width 1384 height 461
